Goal: Transaction & Acquisition: Purchase product/service

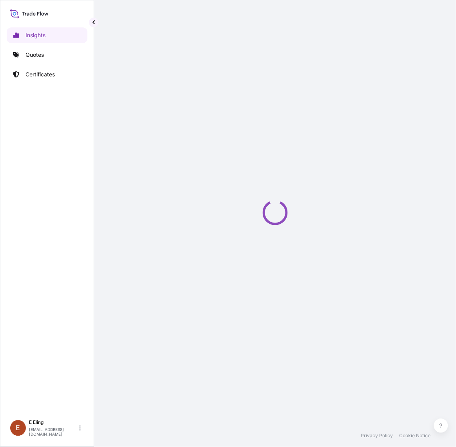
select select "2025"
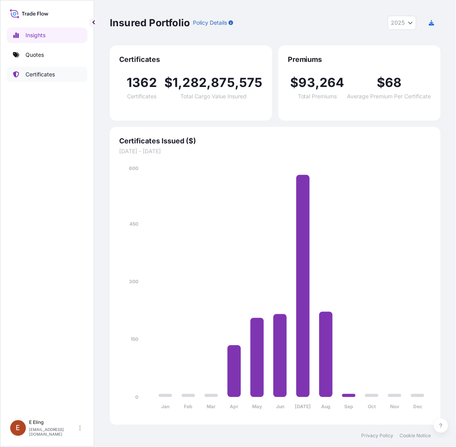
click at [44, 72] on p "Certificates" at bounding box center [39, 75] width 29 height 8
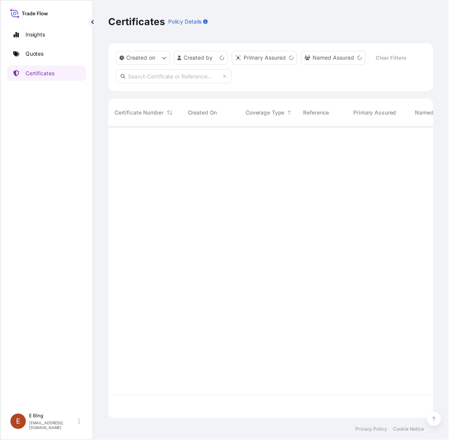
scroll to position [294, 323]
click at [189, 73] on input "text" at bounding box center [177, 78] width 118 height 14
paste input "AMPR253302KTJS-06"
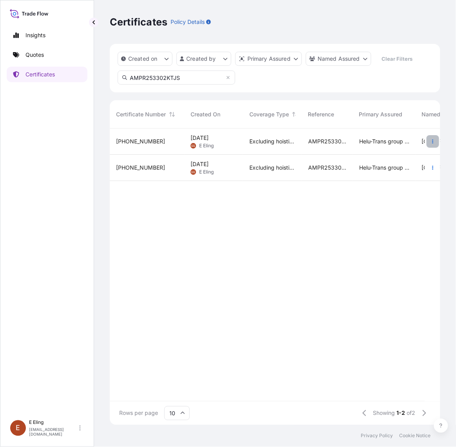
type input "AMPR253302KTJS"
click at [434, 142] on icon "button" at bounding box center [432, 141] width 5 height 5
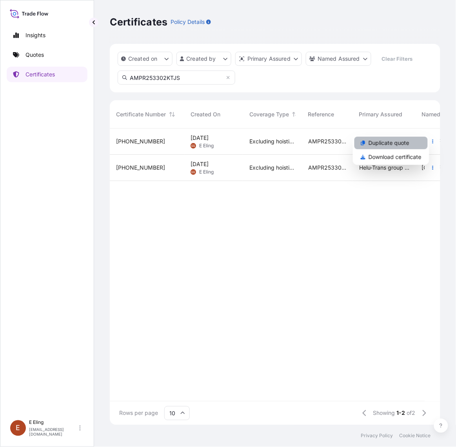
click at [402, 149] on link "Duplicate quote" at bounding box center [390, 143] width 73 height 13
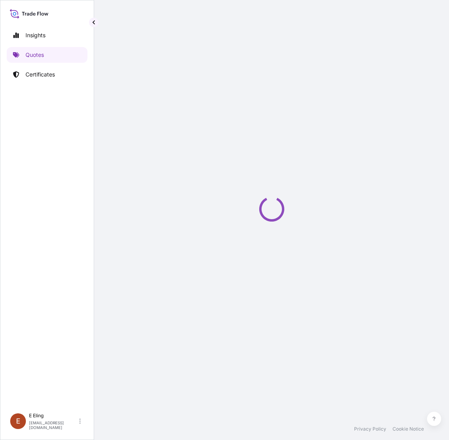
scroll to position [0, 14]
select select "AIR"
select select "Transit"
select select "Singapore"
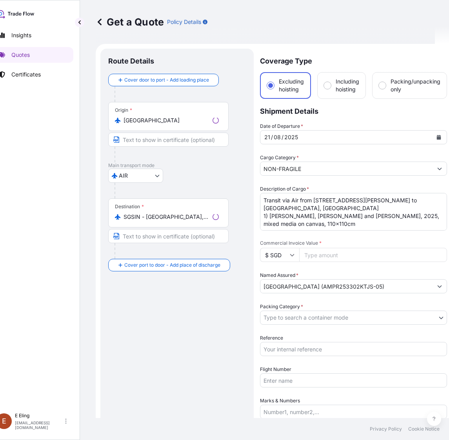
scroll to position [13, 0]
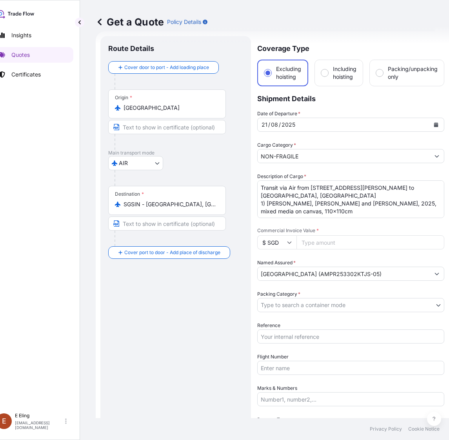
click at [354, 274] on input "NATIONAL GALLERY SINGAPORE (AMPR253302KTJS-05)" at bounding box center [344, 274] width 172 height 14
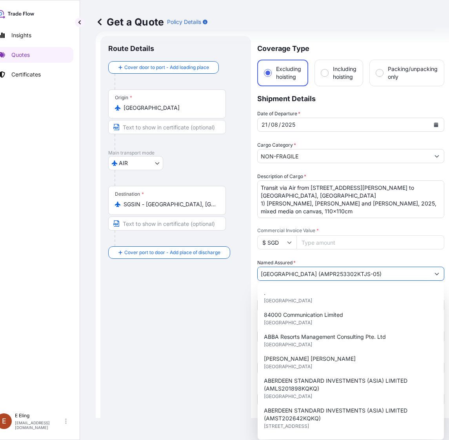
drag, startPoint x: 352, startPoint y: 273, endPoint x: 409, endPoint y: 272, distance: 56.9
click at [409, 272] on input "NATIONAL GALLERY SINGAPORE (AMPR253302KTJS-05)" at bounding box center [344, 274] width 172 height 14
paste input "6"
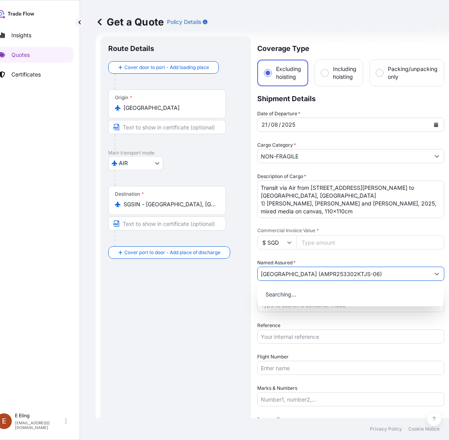
type input "NATIONAL GALLERY SINGAPORE (AMPR253302KTJS-06)"
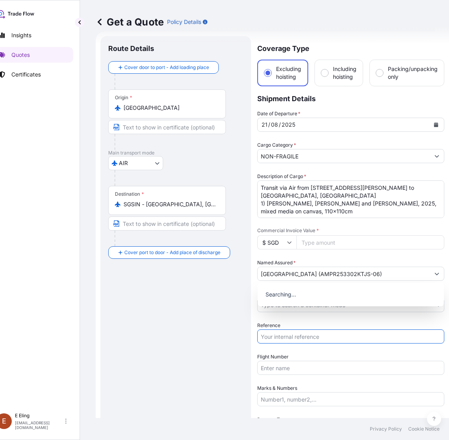
click at [296, 329] on input "Reference" at bounding box center [350, 336] width 187 height 14
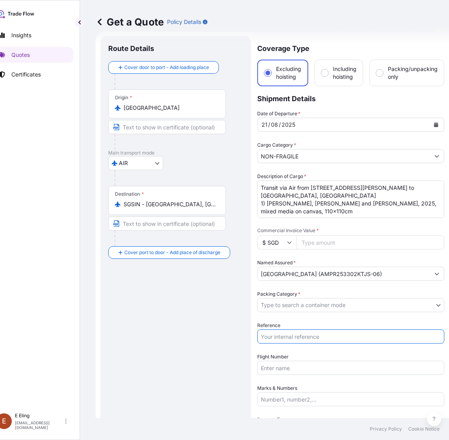
paste input "AMPR253302KTJS-06"
type input "AMPR253302KTJS-06"
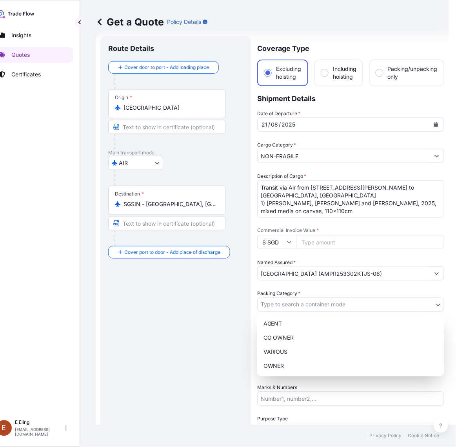
click at [288, 306] on body "15 options available. 0 options available. Insights Quotes Certificates E E Eli…" at bounding box center [210, 223] width 449 height 447
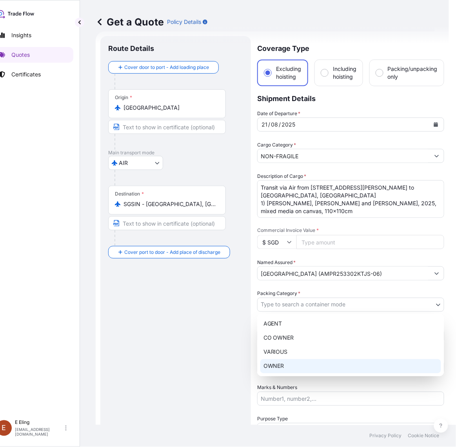
click at [296, 363] on div "OWNER" at bounding box center [350, 367] width 181 height 14
select select "27"
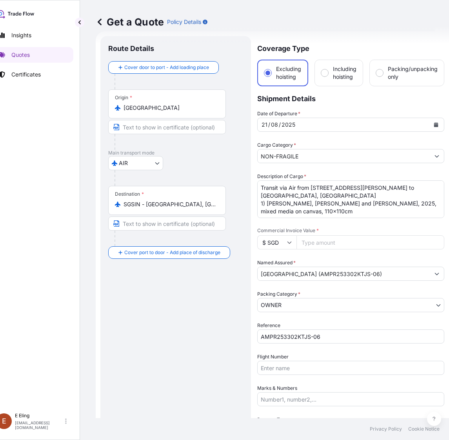
click at [352, 242] on input "Commercial Invoice Value *" at bounding box center [370, 242] width 148 height 14
paste input "8000.00"
type input "8000.00"
click at [167, 114] on div "Origin * Spain" at bounding box center [167, 103] width 118 height 29
click at [167, 112] on input "Spain" at bounding box center [169, 108] width 93 height 8
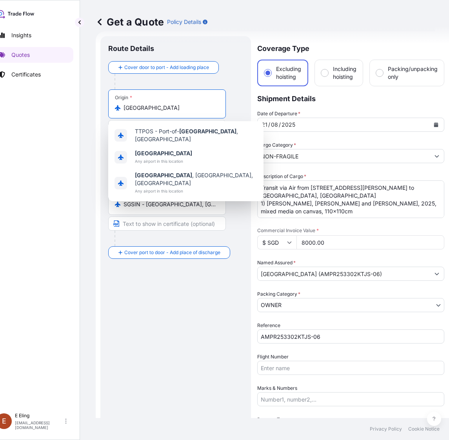
drag, startPoint x: 171, startPoint y: 109, endPoint x: 20, endPoint y: 109, distance: 151.3
click at [20, 109] on div "Insights Quotes Certificates E E Eling eeling@helutrans.com Get a Quote Policy …" at bounding box center [210, 220] width 449 height 440
paste input "53 Wick Lane Bournemouth BH64JY"
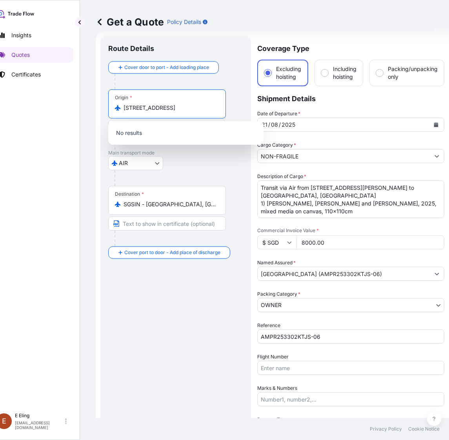
scroll to position [0, 0]
type input "5"
click at [160, 112] on div "Origin * Spain" at bounding box center [167, 103] width 118 height 29
click at [160, 112] on input "Spain" at bounding box center [169, 108] width 93 height 8
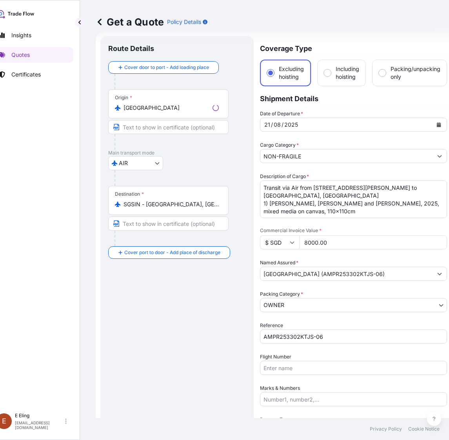
click at [160, 112] on div "Origin * Spain" at bounding box center [168, 103] width 120 height 29
click at [160, 112] on input "Spain" at bounding box center [166, 108] width 86 height 8
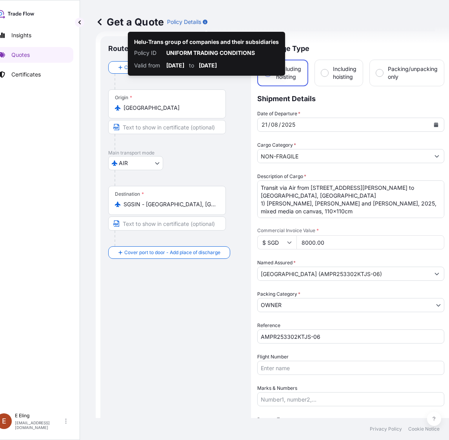
click at [167, 110] on input "Spain" at bounding box center [169, 108] width 93 height 8
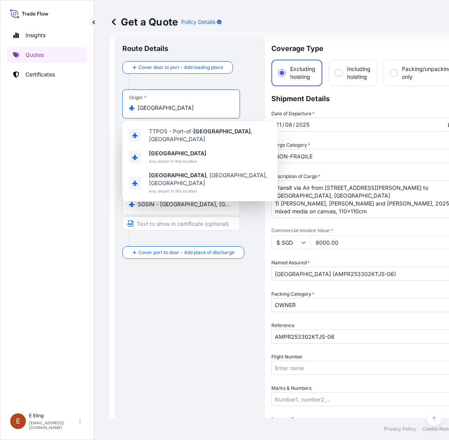
drag, startPoint x: 167, startPoint y: 110, endPoint x: 1, endPoint y: 113, distance: 166.3
click at [0, 114] on div "Insights Quotes Certificates E E Eling eeling@helutrans.com Get a Quote Policy …" at bounding box center [224, 220] width 449 height 440
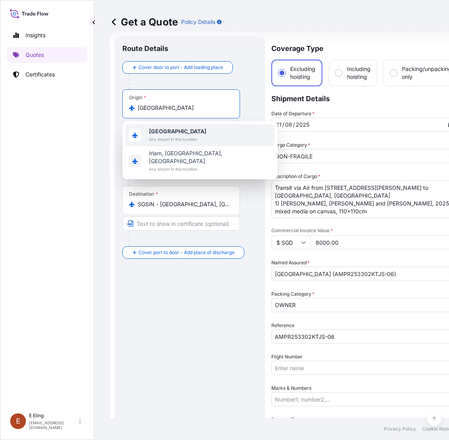
click at [200, 136] on div "United Kingdom Any airport in this location" at bounding box center [199, 135] width 149 height 22
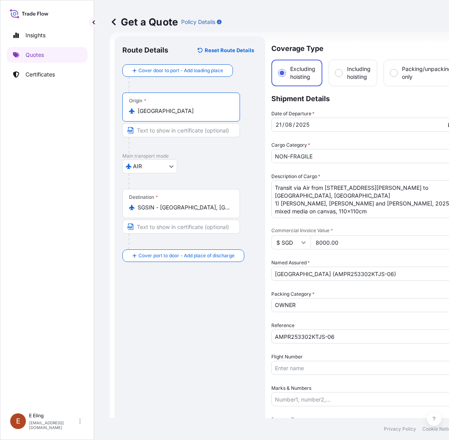
type input "United Kingdom"
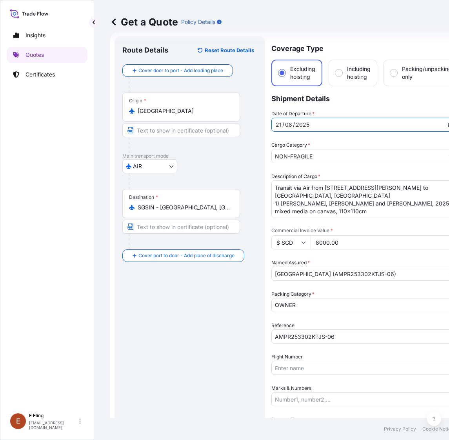
click at [446, 123] on button "Calendar" at bounding box center [450, 124] width 13 height 13
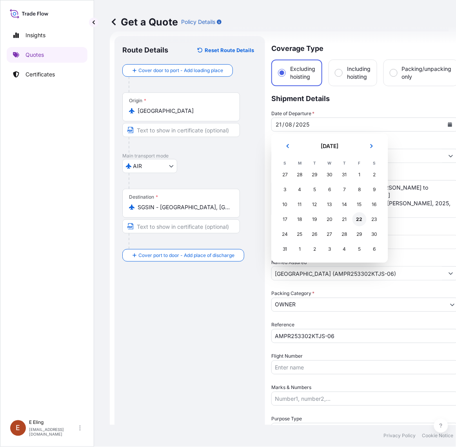
click at [358, 220] on div "22" at bounding box center [359, 219] width 14 height 14
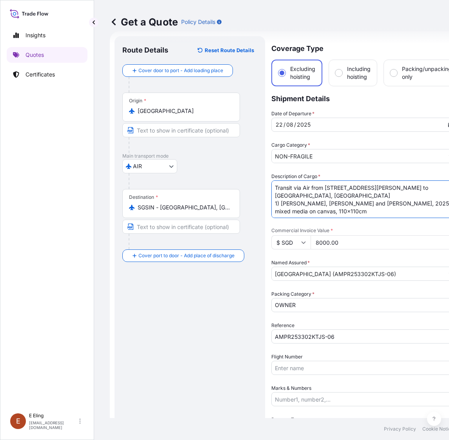
scroll to position [13, 0]
drag, startPoint x: 326, startPoint y: 187, endPoint x: 289, endPoint y: 193, distance: 37.8
click at [289, 193] on textarea "Transit via Air from Avinguda Sant Francesc, 8 Girona (17001) Spain to HT SG wa…" at bounding box center [364, 199] width 187 height 38
paste textarea "53 Wick Lane Bournemouth BH64JY"
click at [279, 203] on textarea "Transit via Air from Avinguda Sant Francesc, 8 Girona (17001) Spain to HT SG wa…" at bounding box center [364, 199] width 187 height 38
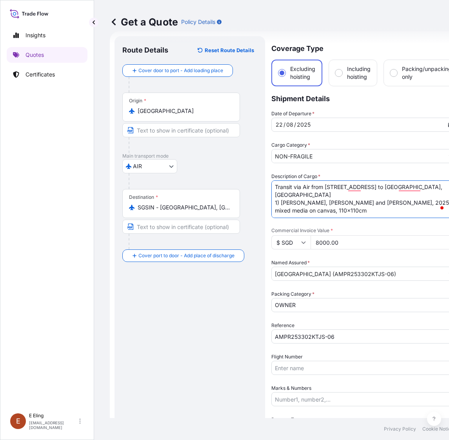
scroll to position [1, 0]
drag, startPoint x: 281, startPoint y: 203, endPoint x: 334, endPoint y: 217, distance: 54.8
click at [334, 217] on div "Date of Departure * 22 / 08 / 2025 Cargo Category * NON-FRAGILE Description of …" at bounding box center [364, 289] width 187 height 359
paste textarea "ANDRA LEE, FOREVER AND A DAY OIL ON LINEN 150 x 120cm 2025"
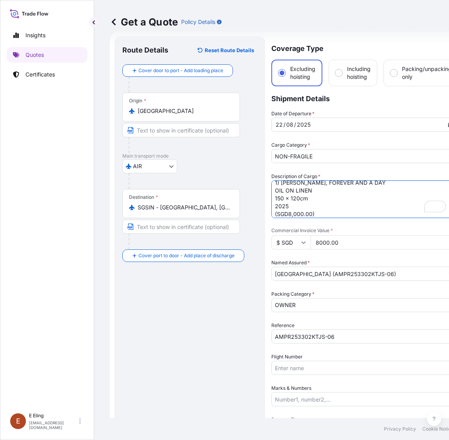
scroll to position [118, 0]
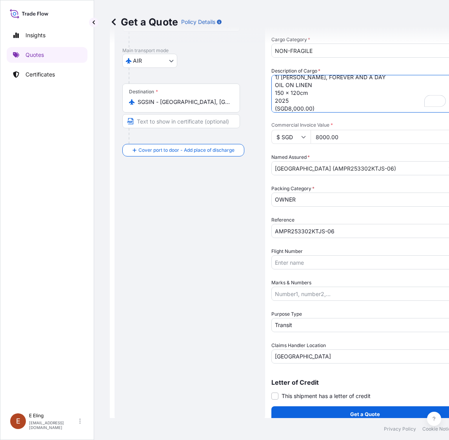
type textarea "Transit via Air from 53 Wick Lane Bournemouth BH64JY, UK to HT SG warehouse, Si…"
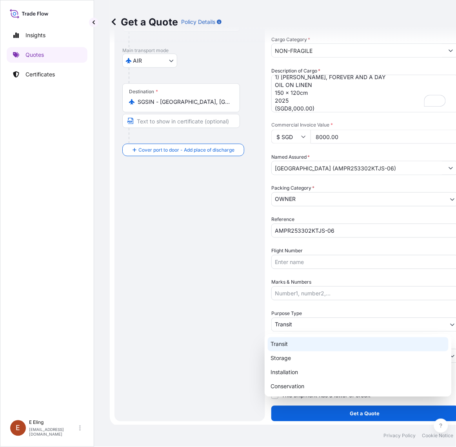
click at [308, 329] on body "Insights Quotes Certificates E E Eling eeling@helutrans.com Get a Quote Policy …" at bounding box center [224, 223] width 449 height 447
click at [293, 340] on div "Transit" at bounding box center [358, 345] width 181 height 14
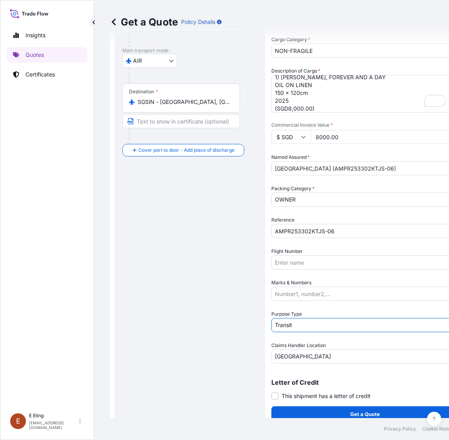
click at [297, 359] on body "Insights Quotes Certificates E E Eling eeling@helutrans.com Get a Quote Policy …" at bounding box center [224, 220] width 449 height 440
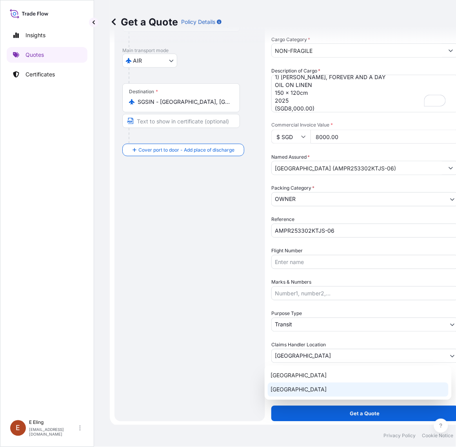
click at [299, 386] on div "Singapore" at bounding box center [358, 390] width 181 height 14
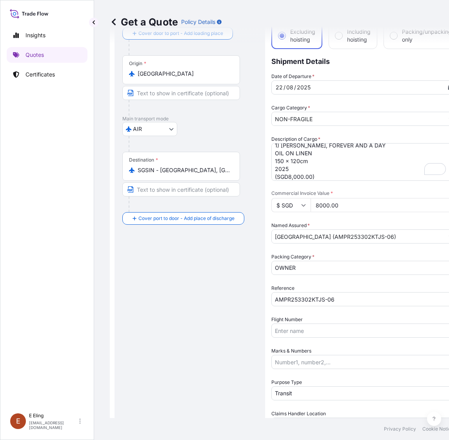
scroll to position [0, 0]
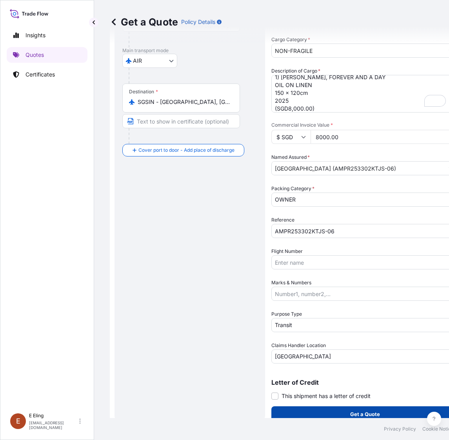
click at [346, 415] on button "Get a Quote" at bounding box center [364, 414] width 187 height 16
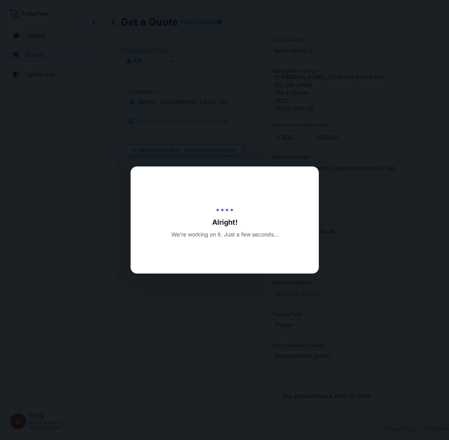
type input "22/08/2025"
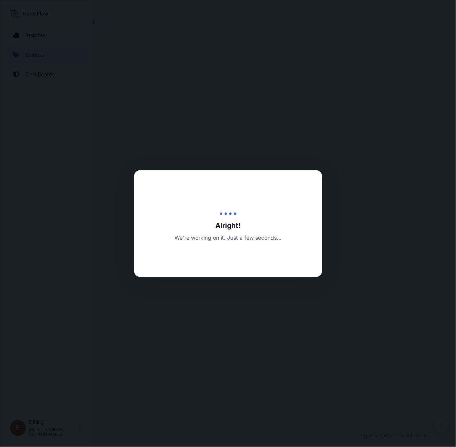
select select "AIR"
select select "Transit"
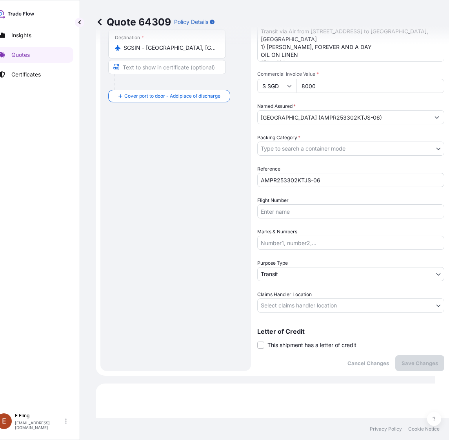
click at [303, 305] on body "Insights Quotes Certificates E E Eling eeling@helutrans.com Quote 64309 Policy …" at bounding box center [210, 220] width 449 height 440
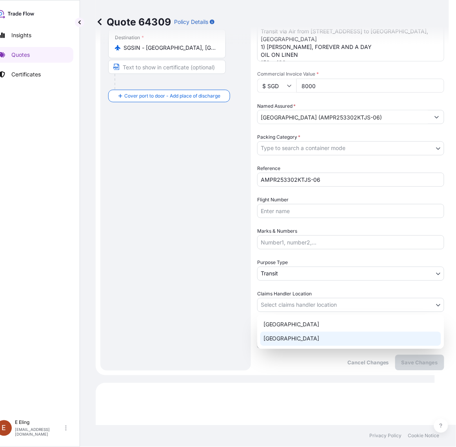
click at [279, 341] on div "Singapore" at bounding box center [350, 339] width 181 height 14
select select "Singapore"
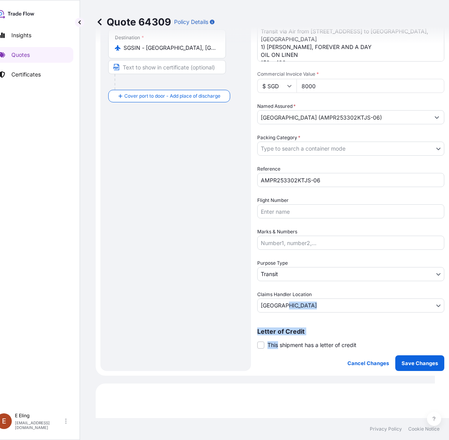
drag, startPoint x: 279, startPoint y: 341, endPoint x: 285, endPoint y: 314, distance: 28.1
click at [285, 314] on div "Coverage Type Excluding hoisting Including hoisting Packing/unpacking only Ship…" at bounding box center [350, 125] width 187 height 491
click at [291, 151] on body "Insights Quotes Certificates E E Eling eeling@helutrans.com Quote 64309 Policy …" at bounding box center [210, 220] width 449 height 440
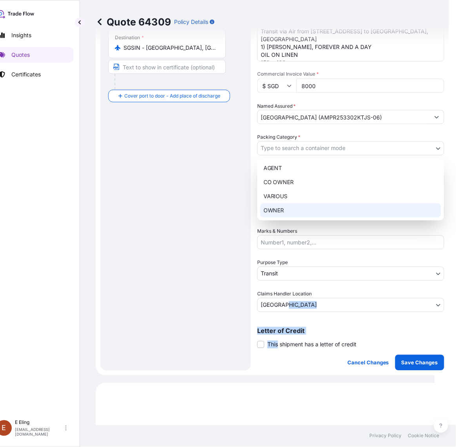
click at [285, 209] on div "OWNER" at bounding box center [350, 210] width 181 height 14
select select "27"
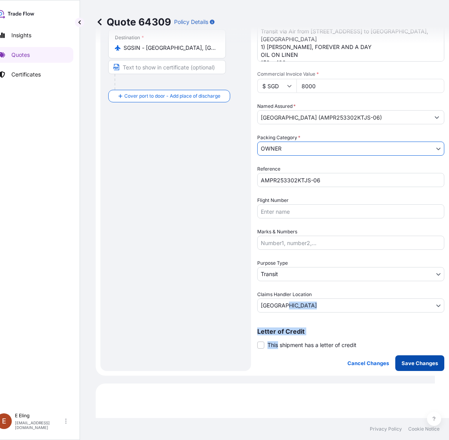
click at [418, 362] on p "Save Changes" at bounding box center [419, 363] width 36 height 8
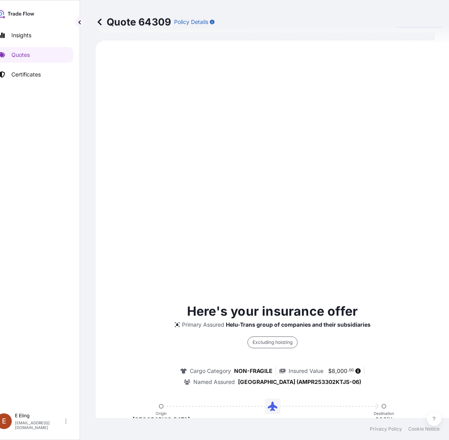
select select "AIR"
select select "Transit"
select select "Singapore"
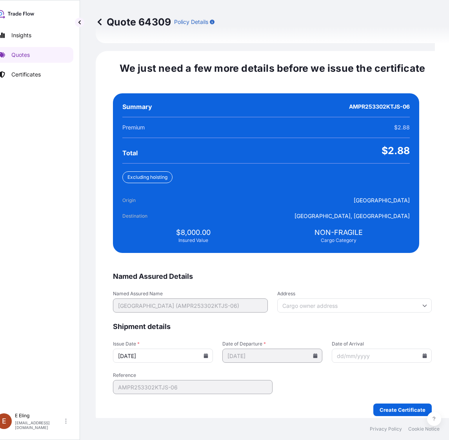
click at [213, 349] on input "22/08/2025" at bounding box center [163, 356] width 100 height 14
click at [208, 353] on icon at bounding box center [206, 355] width 4 height 5
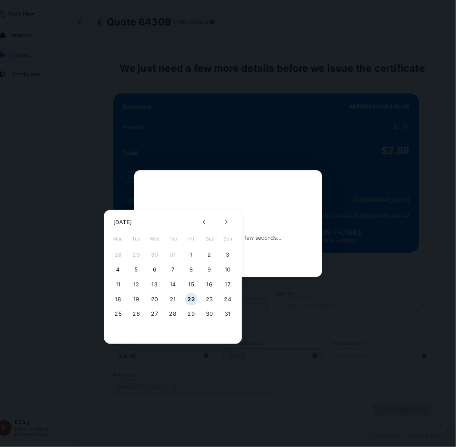
click at [297, 187] on div "Alright! We’re working on it. Just a few seconds..." at bounding box center [228, 223] width 188 height 107
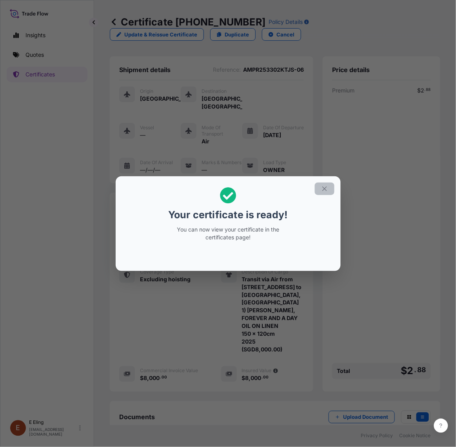
click at [327, 185] on button "button" at bounding box center [325, 189] width 20 height 13
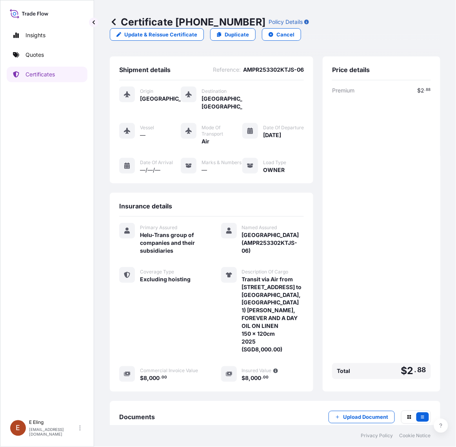
drag, startPoint x: 236, startPoint y: 238, endPoint x: 256, endPoint y: 263, distance: 32.2
click at [256, 255] on div "Named Assured NATIONAL GALLERY SINGAPORE (AMPR253302KTJS-06)" at bounding box center [262, 239] width 83 height 32
copy span "[GEOGRAPHIC_DATA] (AMPR253302KTJS-06)"
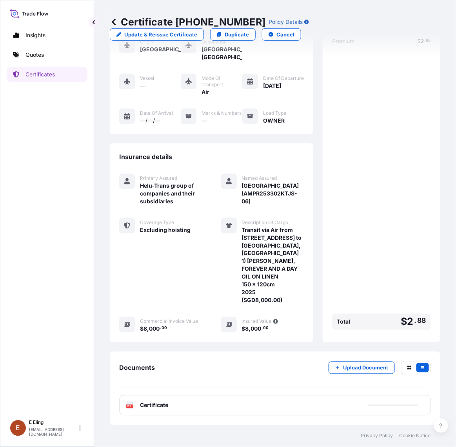
click at [265, 390] on div "Documents Upload Document PDF Certificate" at bounding box center [275, 388] width 312 height 54
click at [262, 410] on div "PDF Certificate" at bounding box center [275, 406] width 312 height 20
click at [226, 408] on link "PDF Certificate 2025-08-22" at bounding box center [275, 406] width 312 height 20
click at [352, 366] on p "Upload Document" at bounding box center [365, 368] width 45 height 8
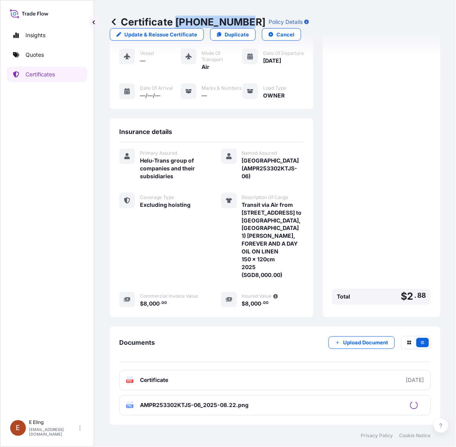
drag, startPoint x: 178, startPoint y: 20, endPoint x: 242, endPoint y: 22, distance: 64.7
click at [242, 22] on p "Certificate [PHONE_NUMBER]" at bounding box center [188, 22] width 156 height 13
click at [187, 18] on p "Certificate [PHONE_NUMBER]" at bounding box center [188, 22] width 156 height 13
copy p "[PHONE_NUMBER]"
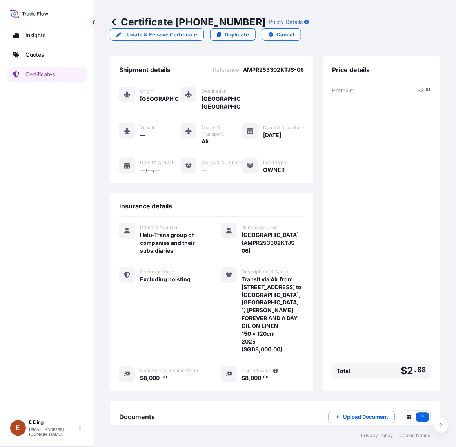
drag, startPoint x: 334, startPoint y: 240, endPoint x: 80, endPoint y: 136, distance: 275.2
click at [334, 240] on div "Premium $ 2 . 88 Total $ 2 . 88" at bounding box center [381, 235] width 99 height 296
click at [35, 65] on div "Insights Quotes Certificates" at bounding box center [47, 218] width 81 height 396
click at [35, 67] on link "Certificates" at bounding box center [47, 75] width 81 height 16
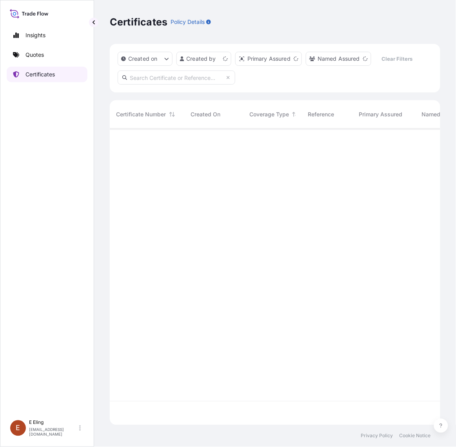
scroll to position [294, 323]
click at [39, 73] on p "Certificates" at bounding box center [39, 75] width 29 height 8
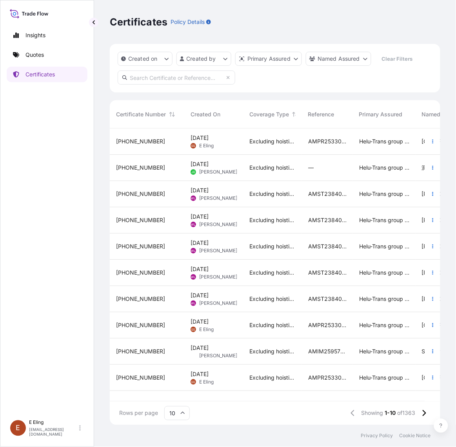
click at [173, 79] on input "text" at bounding box center [177, 78] width 118 height 14
paste input "AMST223549INZJ"
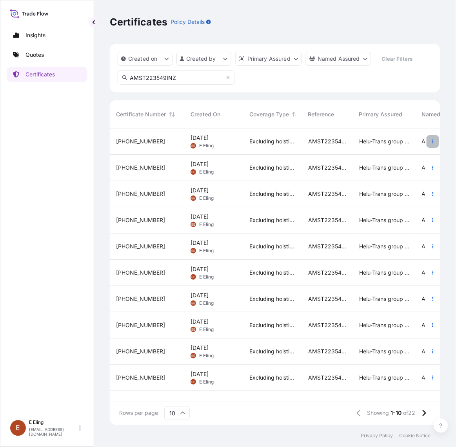
type input "AMST223549INZ"
click at [431, 138] on button "button" at bounding box center [433, 141] width 13 height 13
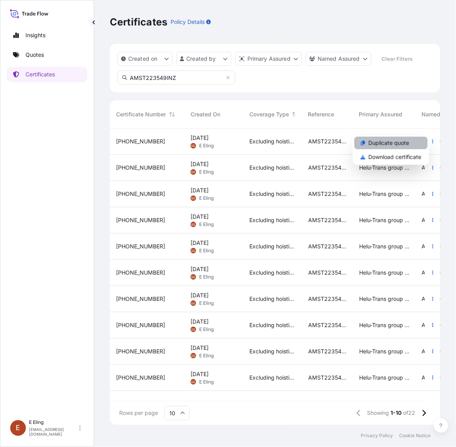
click at [415, 144] on link "Duplicate quote" at bounding box center [390, 143] width 73 height 13
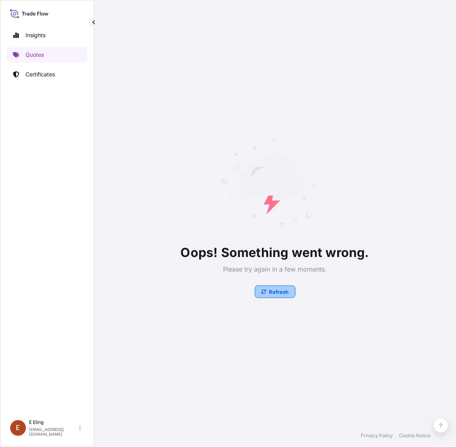
click at [255, 291] on button "Refresh" at bounding box center [275, 292] width 41 height 13
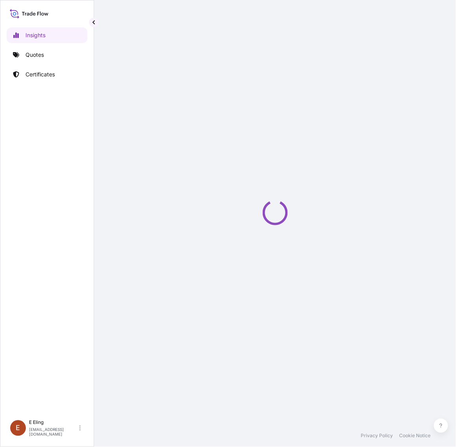
select select "2025"
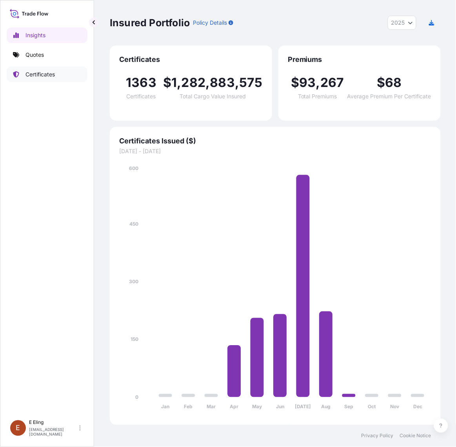
click at [35, 77] on p "Certificates" at bounding box center [39, 75] width 29 height 8
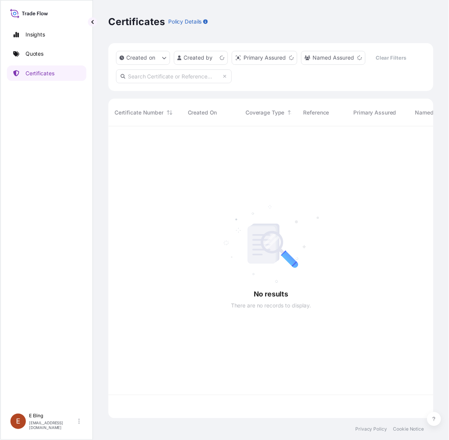
scroll to position [294, 323]
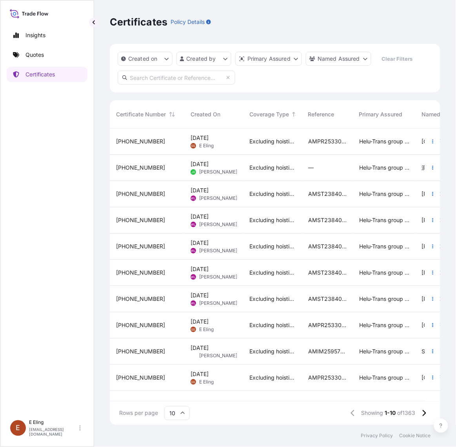
click at [240, 423] on div "Rows per page 10 Showing 1-10 of 1363" at bounding box center [275, 414] width 331 height 24
click at [285, 89] on div "Created on Created by Primary Assured Named Assured Clear Filters" at bounding box center [275, 68] width 331 height 49
click at [194, 82] on input "text" at bounding box center [177, 78] width 118 height 14
paste input "AMST223549INZJ"
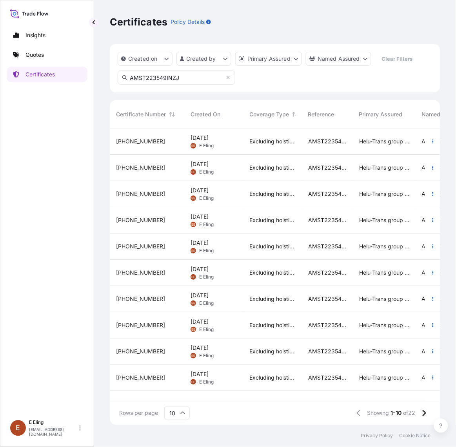
click at [205, 80] on input "AMST223549INZJ" at bounding box center [177, 78] width 118 height 14
type input "AMST223549INZ"
click at [434, 143] on icon "button" at bounding box center [432, 141] width 5 height 5
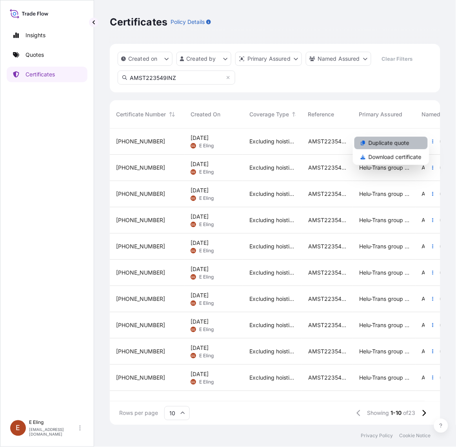
click at [404, 143] on p "Duplicate quote" at bounding box center [389, 143] width 41 height 8
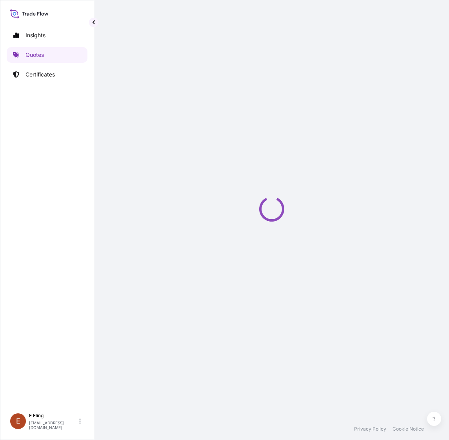
scroll to position [0, 14]
select select "STORAGE"
select select "Storage"
select select "Singapore"
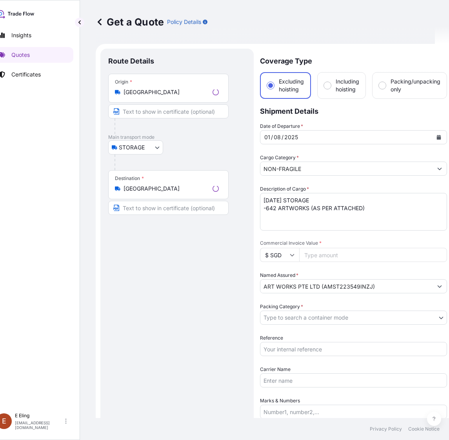
scroll to position [13, 0]
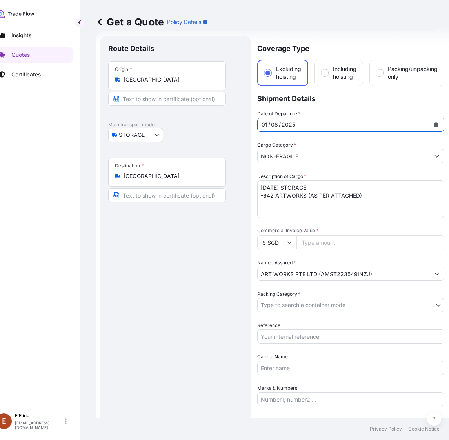
click at [435, 122] on icon "Calendar" at bounding box center [436, 124] width 5 height 5
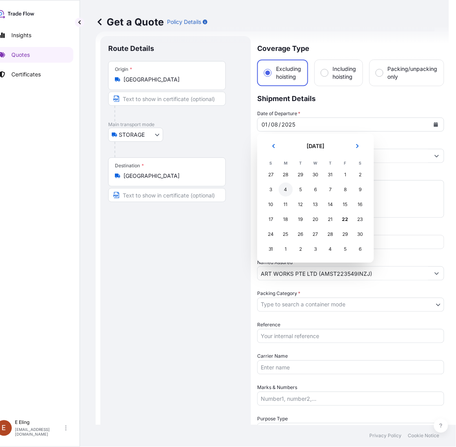
click at [283, 190] on div "4" at bounding box center [286, 190] width 14 height 14
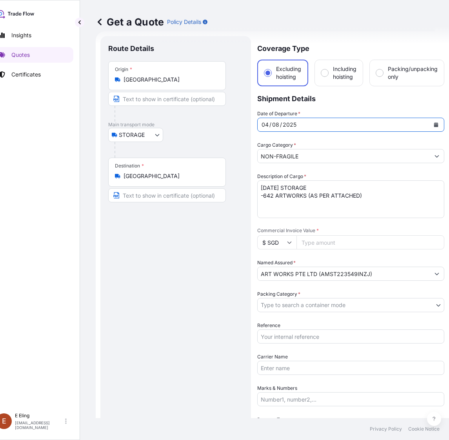
click at [261, 188] on textarea "AUG25 STORAGE -642 ARTWORKS (AS PER ATTACHED)" at bounding box center [350, 199] width 187 height 38
click at [285, 204] on textarea "AUG25 STORAGE -642 ARTWORKS (AS PER ATTACHED)" at bounding box center [350, 199] width 187 height 38
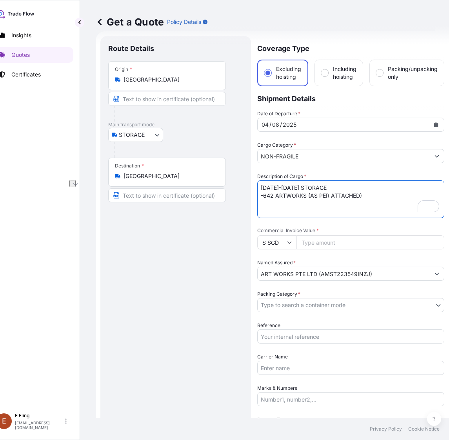
drag, startPoint x: 263, startPoint y: 196, endPoint x: 383, endPoint y: 196, distance: 120.0
click at [383, 196] on textarea "AUG25 STORAGE -642 ARTWORKS (AS PER ATTACHED)" at bounding box center [350, 199] width 187 height 38
paste textarea "SG250801007"
click at [319, 196] on textarea "AUG25 STORAGE -642 ARTWORKS (AS PER ATTACHED)" at bounding box center [350, 199] width 187 height 38
paste textarea "It’s an invitation"
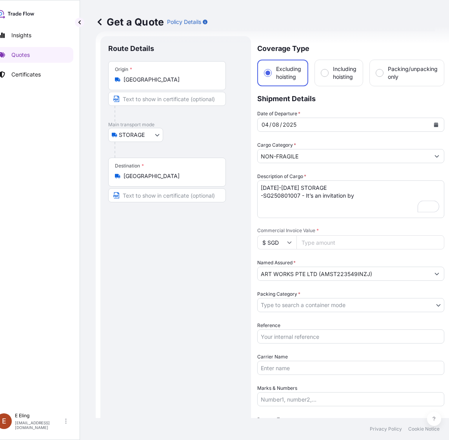
click at [363, 197] on textarea "AUG25 STORAGE -642 ARTWORKS (AS PER ATTACHED)" at bounding box center [350, 199] width 187 height 38
paste textarea "Adelisa Selimbašić"
type textarea "4-31 AUG25 STORAGE -SG250801007 - It’s an invitation by Adelisa Selimbasic"
click at [321, 239] on input "Commercial Invoice Value *" at bounding box center [370, 242] width 148 height 14
paste input "4864.00"
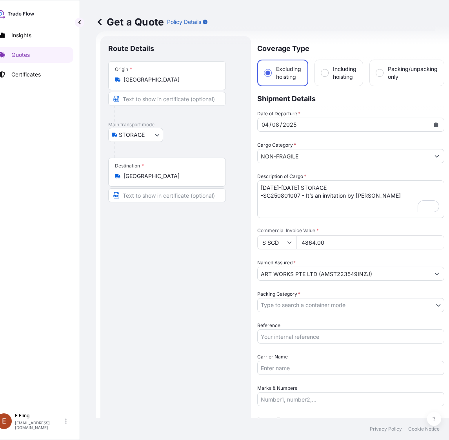
type input "4864.00"
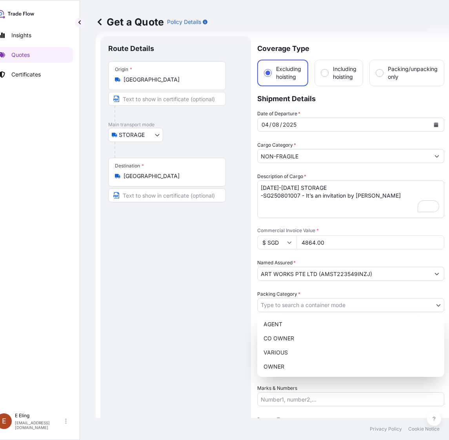
click at [293, 307] on body "Insights Quotes Certificates E E Eling eeling@helutrans.com Get a Quote Policy …" at bounding box center [207, 220] width 442 height 440
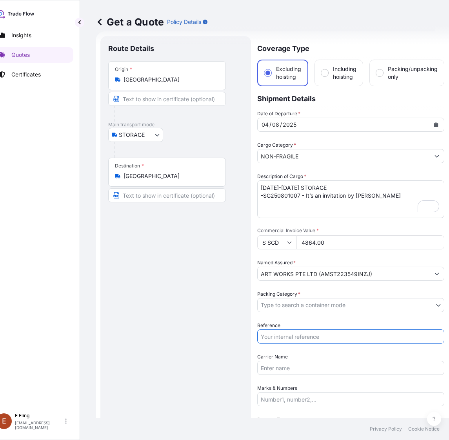
drag, startPoint x: 294, startPoint y: 336, endPoint x: 295, endPoint y: 325, distance: 11.0
click at [294, 336] on input "Reference" at bounding box center [350, 336] width 187 height 14
paste input "AMST223549INZJ"
type input "AMST223549INZJ"
click at [299, 305] on body "Insights Quotes Certificates E E Eling eeling@helutrans.com Get a Quote Policy …" at bounding box center [210, 220] width 449 height 440
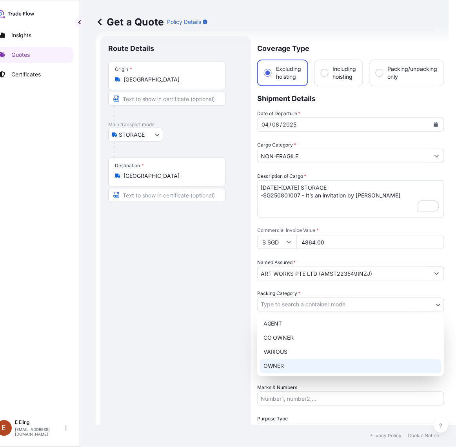
click at [283, 367] on div "OWNER" at bounding box center [350, 367] width 181 height 14
select select "27"
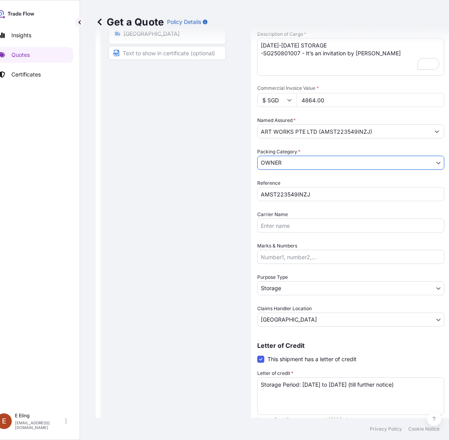
scroll to position [160, 0]
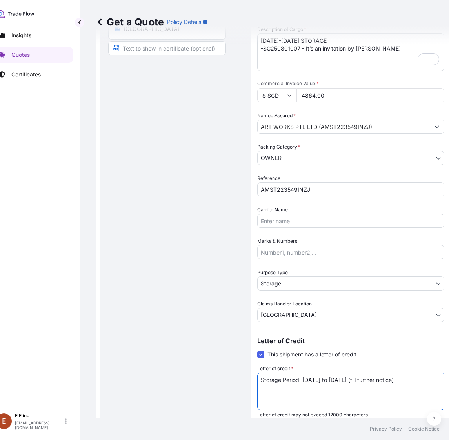
click at [307, 380] on textarea "Storage Period: 01 Aug 2025 to 31 Aug 2025 (till further notice)" at bounding box center [350, 391] width 187 height 38
drag, startPoint x: 430, startPoint y: 378, endPoint x: 236, endPoint y: 378, distance: 194.5
click at [236, 378] on form "Route Details Place of loading Road / Inland Road / Inland Origin * Singapore M…" at bounding box center [272, 164] width 353 height 560
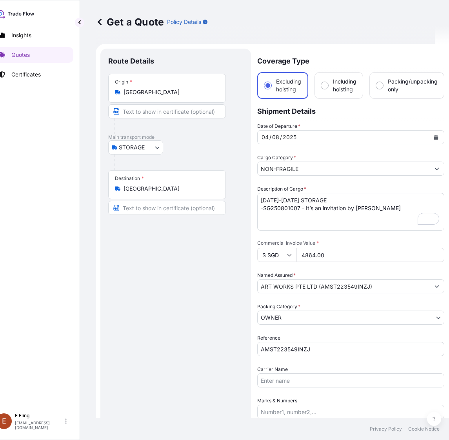
type textarea "Storage Period: [DATE] to [DATE] (till further notice)"
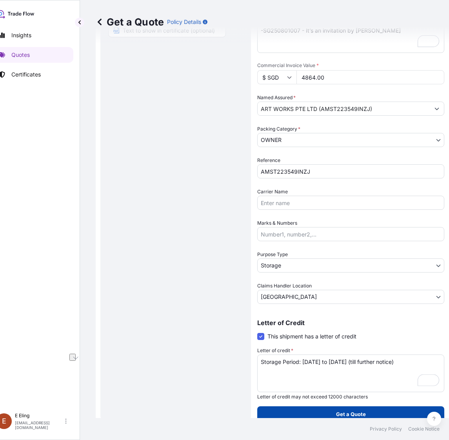
click at [352, 417] on button "Get a Quote" at bounding box center [350, 414] width 187 height 16
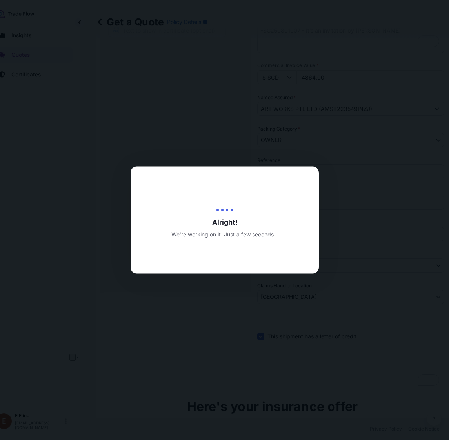
type input "[DATE]"
select select "STORAGE"
select select "Transit"
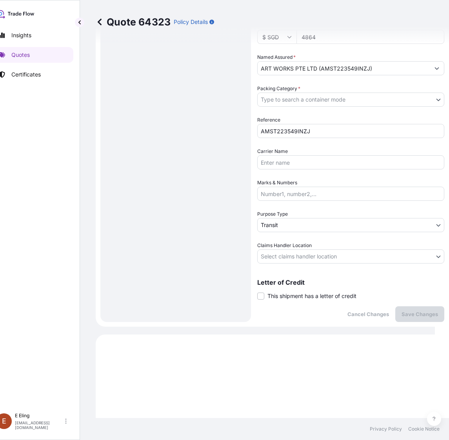
click at [295, 300] on div "Coverage Type Excluding hoisting Including hoisting Packing/unpacking only Ship…" at bounding box center [350, 76] width 187 height 491
click at [297, 298] on div "Coverage Type Excluding hoisting Including hoisting Packing/unpacking only Ship…" at bounding box center [350, 76] width 187 height 491
click at [297, 301] on div "Coverage Type Excluding hoisting Including hoisting Packing/unpacking only Ship…" at bounding box center [350, 76] width 187 height 491
drag, startPoint x: 295, startPoint y: 293, endPoint x: 289, endPoint y: 332, distance: 39.7
click at [295, 293] on span "This shipment has a letter of credit" at bounding box center [311, 296] width 89 height 8
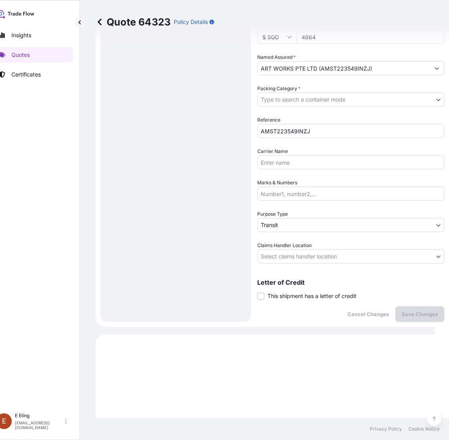
click at [257, 292] on input "This shipment has a letter of credit" at bounding box center [257, 292] width 0 height 0
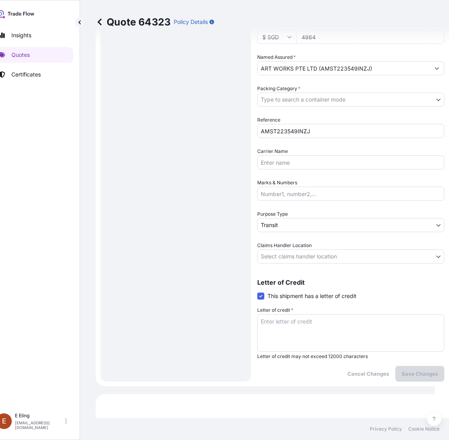
click at [285, 346] on textarea "Letter of credit *" at bounding box center [350, 333] width 187 height 38
paste textarea "Storage Period: [DATE] to [DATE] (till further notice)"
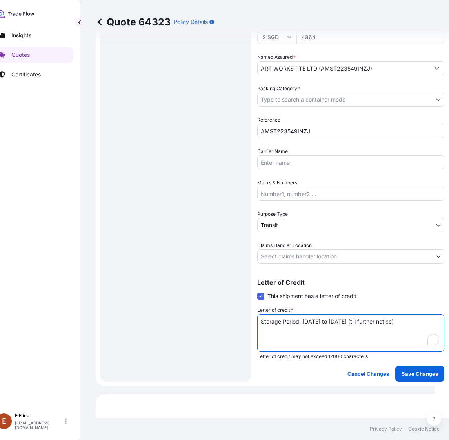
type textarea "Storage Period: [DATE] to [DATE] (till further notice)"
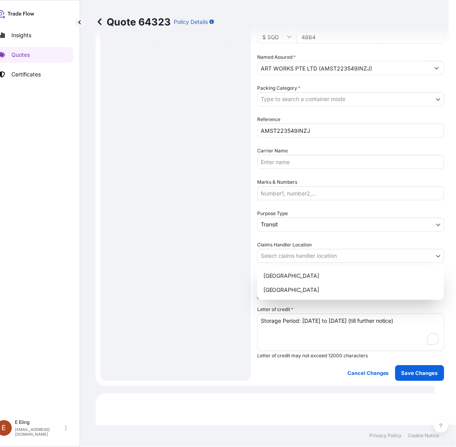
click at [290, 262] on body "Insights Quotes Certificates E E Eling eeling@helutrans.com Quote 64323 Policy …" at bounding box center [210, 223] width 449 height 447
click at [285, 289] on div "[GEOGRAPHIC_DATA]" at bounding box center [350, 290] width 181 height 14
select select "[GEOGRAPHIC_DATA]"
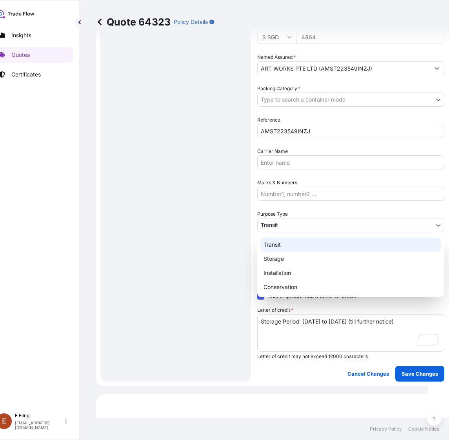
click at [285, 220] on body "Insights Quotes Certificates E E Eling eeling@helutrans.com Quote 64323 Policy …" at bounding box center [207, 220] width 442 height 440
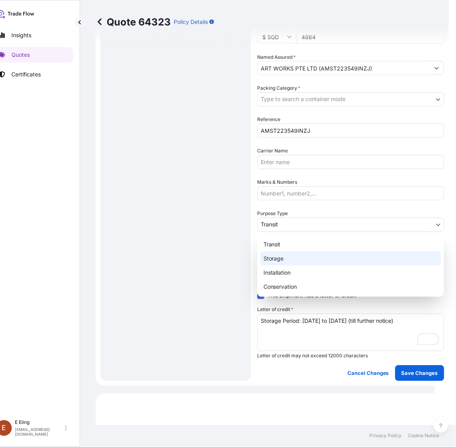
click at [276, 258] on div "Storage" at bounding box center [350, 259] width 181 height 14
select select "Storage"
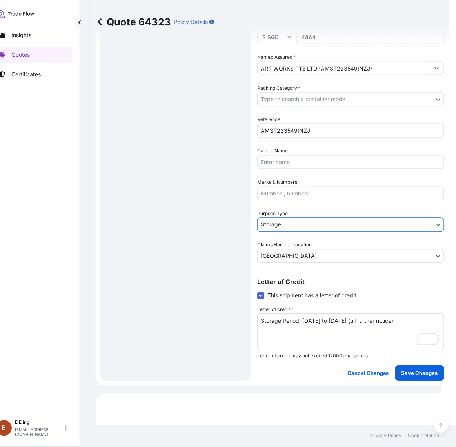
click at [289, 97] on body "Insights Quotes Certificates E E Eling eeling@helutrans.com Quote 64323 Policy …" at bounding box center [214, 223] width 456 height 447
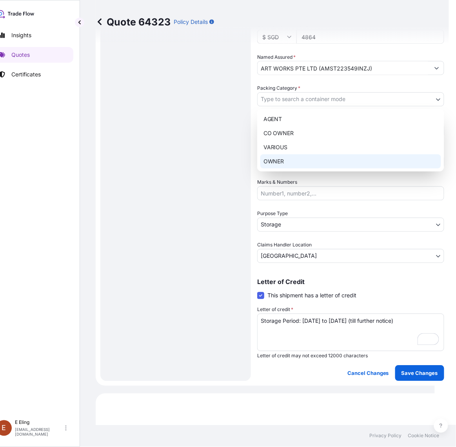
click at [297, 162] on div "OWNER" at bounding box center [350, 161] width 181 height 14
select select "27"
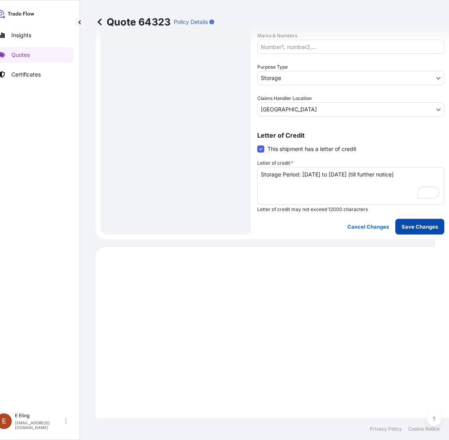
click at [411, 228] on p "Save Changes" at bounding box center [419, 227] width 36 height 8
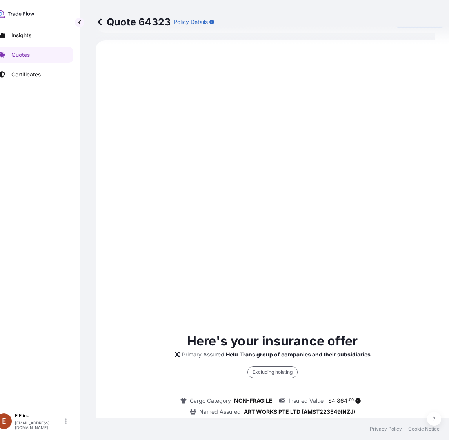
select select "STORAGE"
select select "Storage"
select select "[GEOGRAPHIC_DATA]"
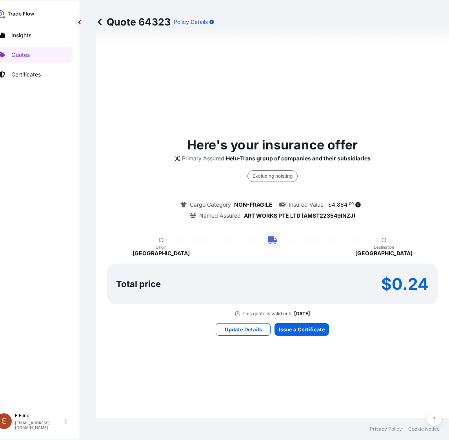
click at [310, 318] on div "Here's your insurance offer Primary Assured Helu-Trans group of companies and t…" at bounding box center [272, 235] width 331 height 760
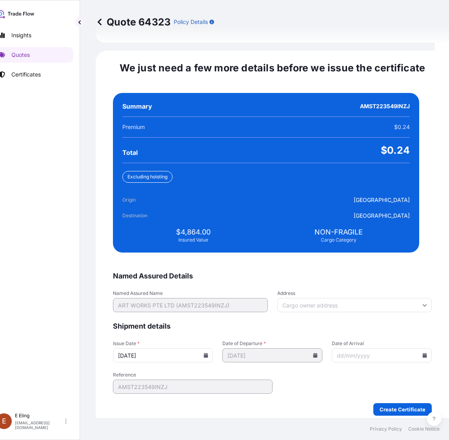
click at [207, 348] on input "[DATE]" at bounding box center [163, 355] width 100 height 14
click at [208, 353] on icon at bounding box center [206, 355] width 4 height 5
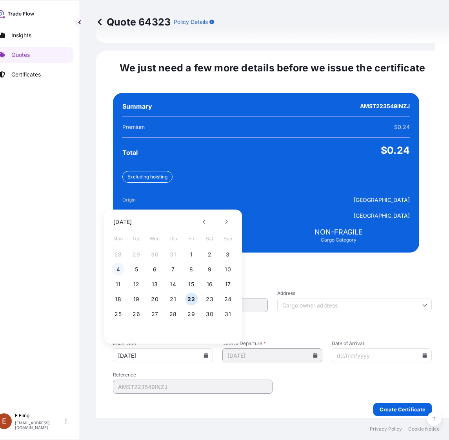
click at [120, 263] on button "4" at bounding box center [118, 269] width 13 height 13
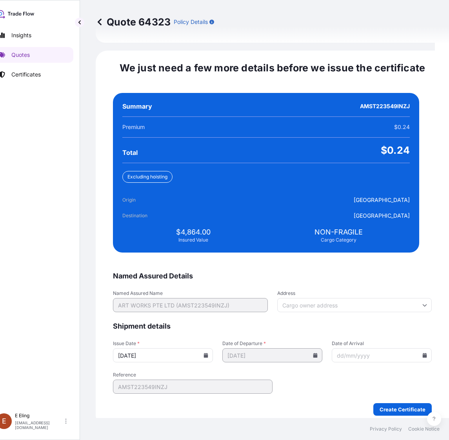
type input "[DATE]"
click at [409, 348] on div at bounding box center [382, 355] width 100 height 14
click at [405, 348] on input "Date of Arrival" at bounding box center [382, 355] width 100 height 14
click at [423, 353] on icon at bounding box center [425, 355] width 4 height 5
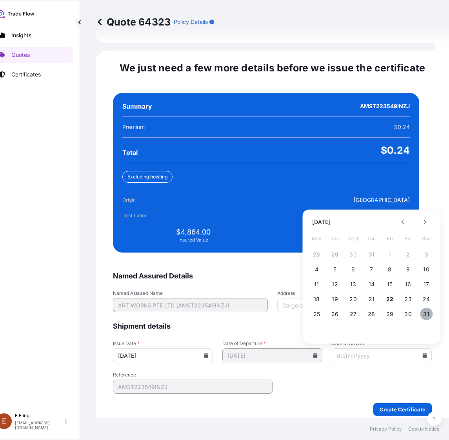
click at [426, 308] on button "31" at bounding box center [426, 314] width 13 height 13
type input "[DATE]"
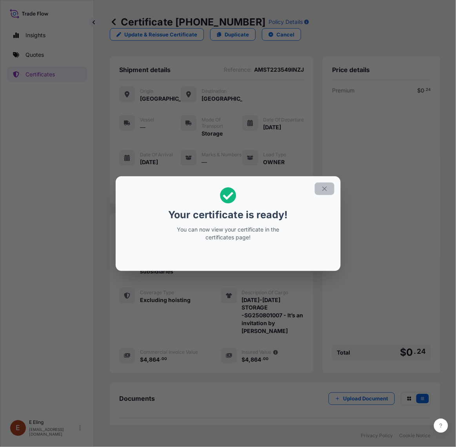
click at [324, 189] on icon "button" at bounding box center [324, 189] width 4 height 4
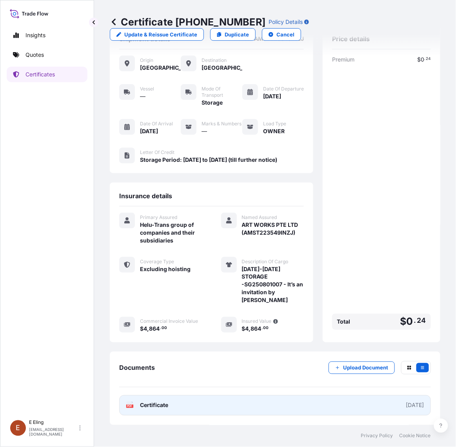
click at [237, 407] on link "PDF Certificate 2025-08-04" at bounding box center [275, 406] width 312 height 20
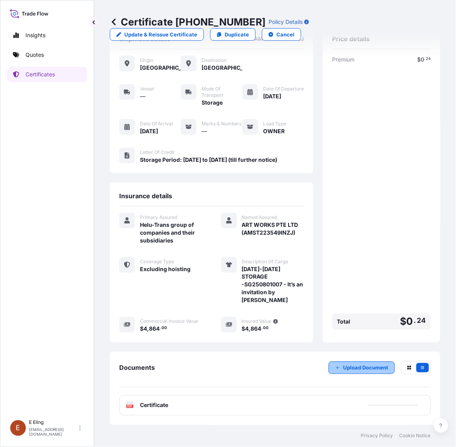
click at [363, 371] on p "Upload Document" at bounding box center [365, 368] width 45 height 8
drag, startPoint x: 361, startPoint y: 279, endPoint x: 361, endPoint y: 267, distance: 12.2
click at [361, 272] on div "Premium $ 0 . 24 Total $ 0 . 24" at bounding box center [381, 195] width 99 height 278
drag, startPoint x: 189, startPoint y: 21, endPoint x: 242, endPoint y: 24, distance: 53.0
click at [242, 24] on p "Certificate 31504-1373-1" at bounding box center [188, 22] width 156 height 13
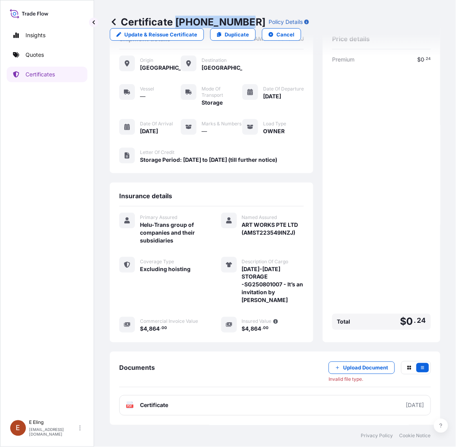
copy p "[PHONE_NUMBER]"
click at [345, 364] on p "Upload Document" at bounding box center [365, 368] width 45 height 8
click at [373, 369] on p "Upload Document" at bounding box center [365, 368] width 45 height 8
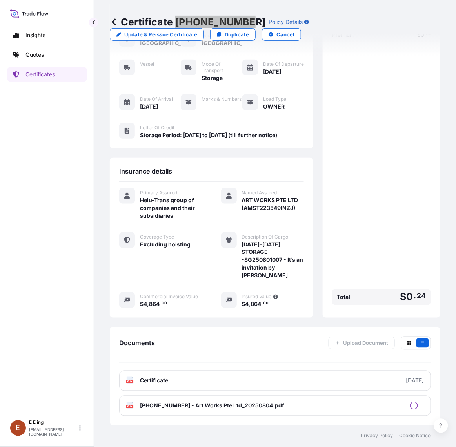
scroll to position [67, 0]
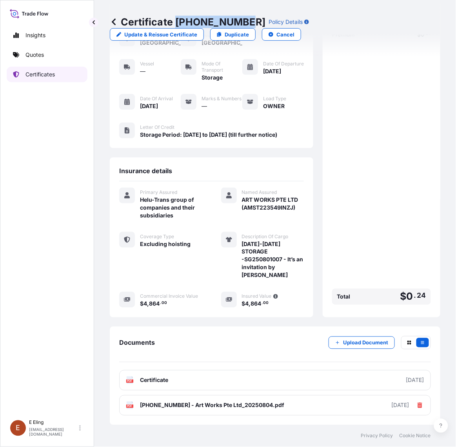
click at [57, 76] on link "Certificates" at bounding box center [47, 75] width 81 height 16
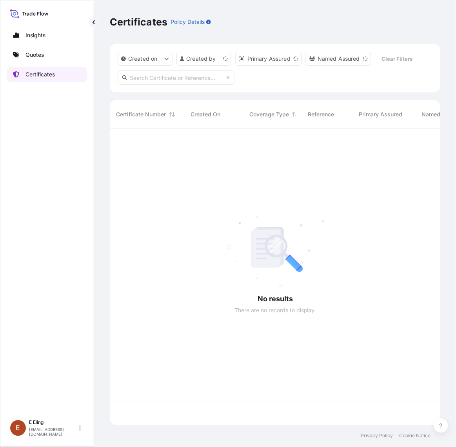
scroll to position [294, 323]
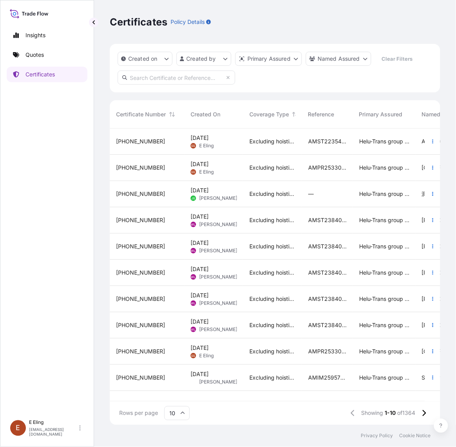
click at [80, 265] on div "Insights Quotes Certificates" at bounding box center [47, 218] width 81 height 396
click at [169, 163] on div "[PHONE_NUMBER]" at bounding box center [147, 168] width 74 height 26
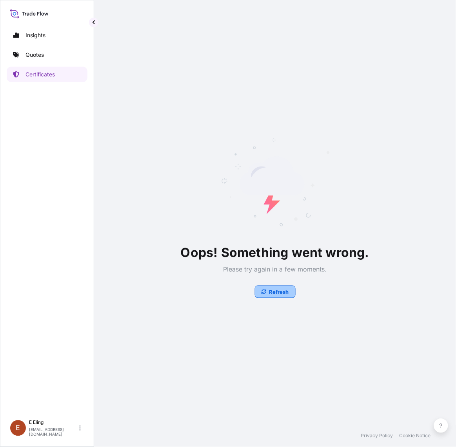
click at [271, 294] on p "Refresh" at bounding box center [279, 292] width 20 height 8
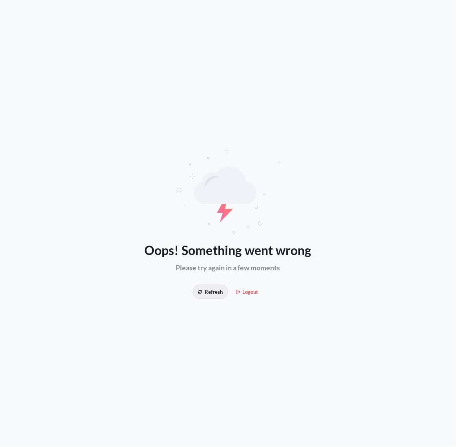
click at [214, 293] on span "Refresh" at bounding box center [210, 292] width 25 height 8
click at [207, 295] on span "Refresh" at bounding box center [210, 292] width 25 height 8
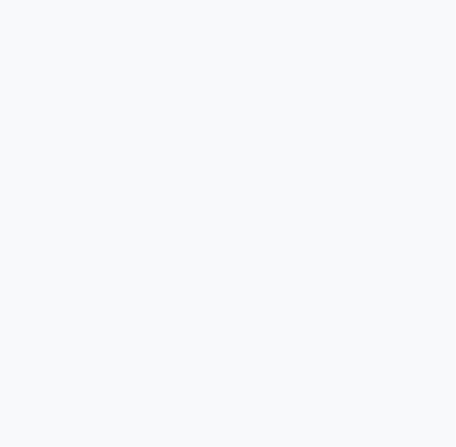
click at [206, 294] on div at bounding box center [228, 223] width 456 height 447
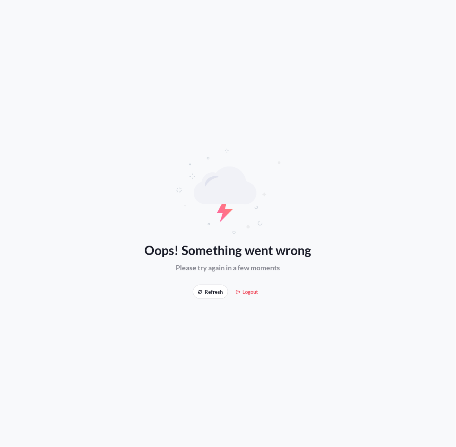
click at [206, 294] on span "Refresh" at bounding box center [210, 292] width 25 height 8
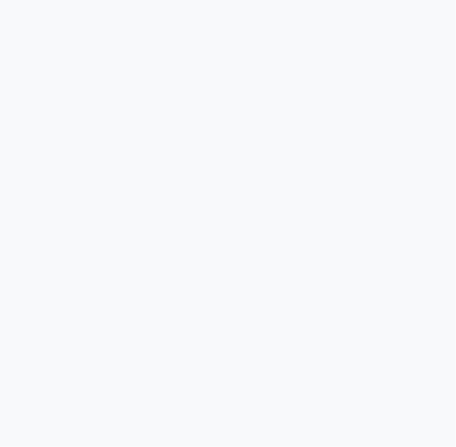
click at [206, 294] on div at bounding box center [228, 223] width 456 height 447
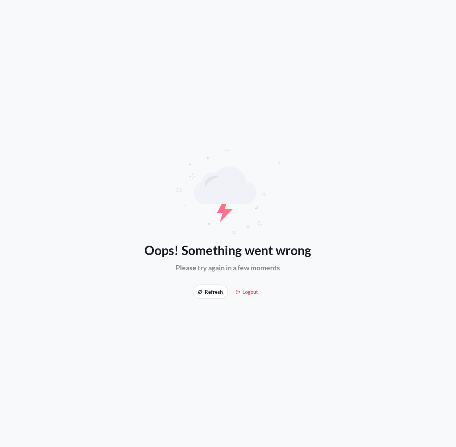
click at [206, 294] on div "Oops! Something went wrong Please try again in a few moments Refresh Logout" at bounding box center [228, 223] width 456 height 447
click at [206, 294] on span "Refresh" at bounding box center [210, 292] width 25 height 8
click at [205, 292] on span "Refresh" at bounding box center [210, 292] width 25 height 8
click at [204, 290] on span "Refresh" at bounding box center [210, 292] width 25 height 8
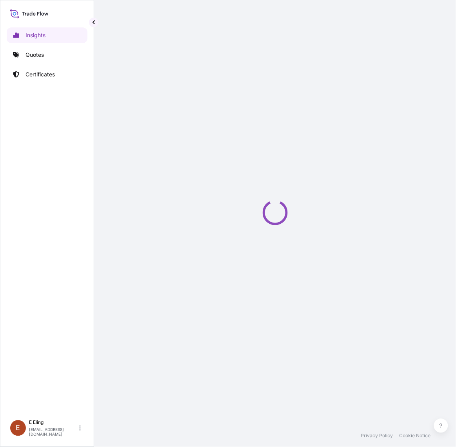
select select "2025"
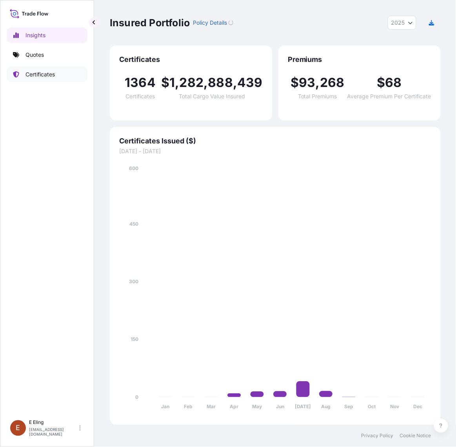
click at [67, 71] on link "Certificates" at bounding box center [47, 75] width 81 height 16
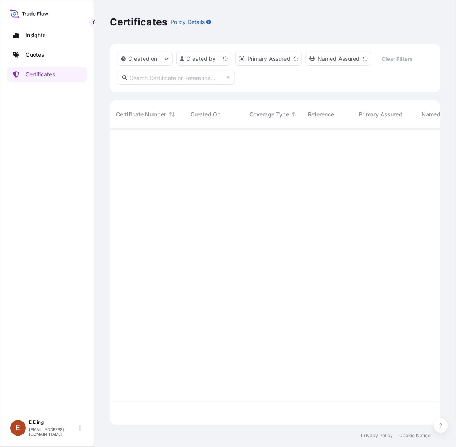
scroll to position [294, 323]
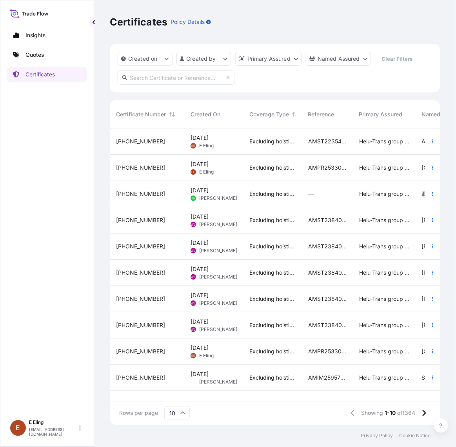
click at [273, 158] on div "Excluding hoisting" at bounding box center [272, 168] width 59 height 26
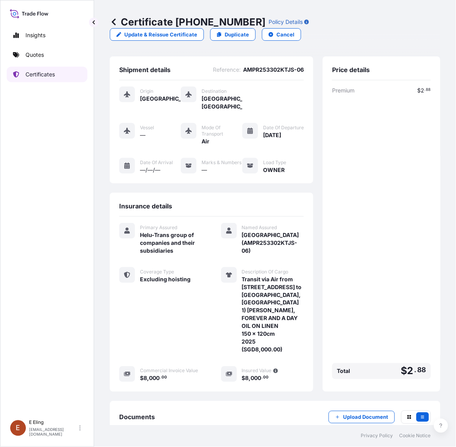
click at [45, 71] on p "Certificates" at bounding box center [39, 75] width 29 height 8
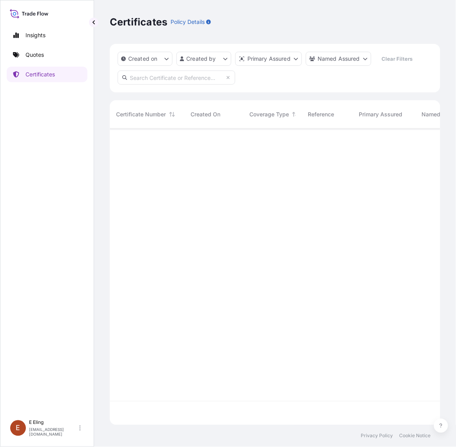
scroll to position [294, 323]
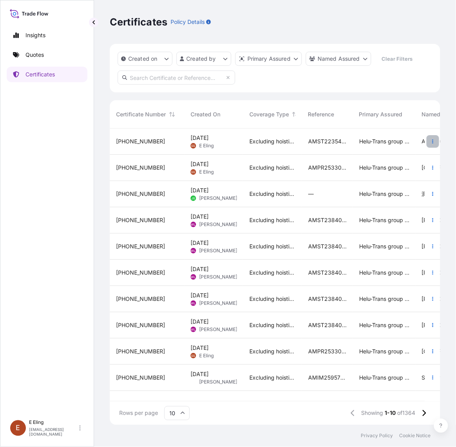
click at [432, 141] on icon "button" at bounding box center [432, 142] width 1 height 4
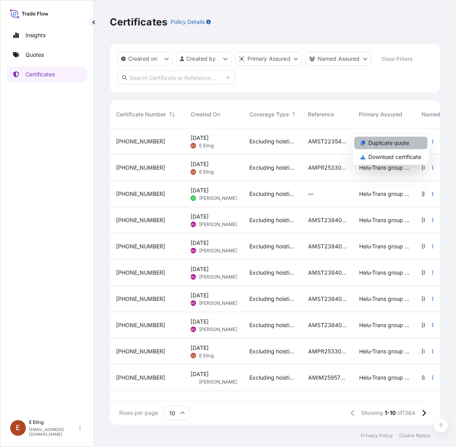
click at [412, 147] on link "Duplicate quote" at bounding box center [390, 143] width 73 height 13
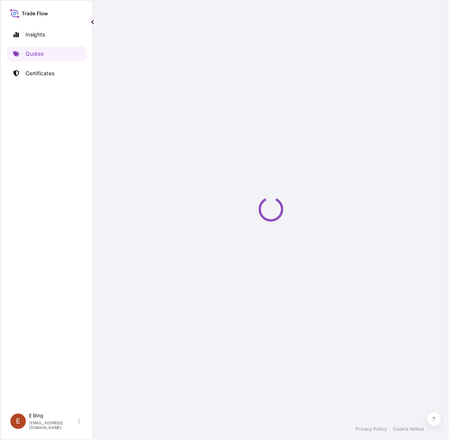
scroll to position [0, 14]
select select "STORAGE"
select select "Storage"
select select "[GEOGRAPHIC_DATA]"
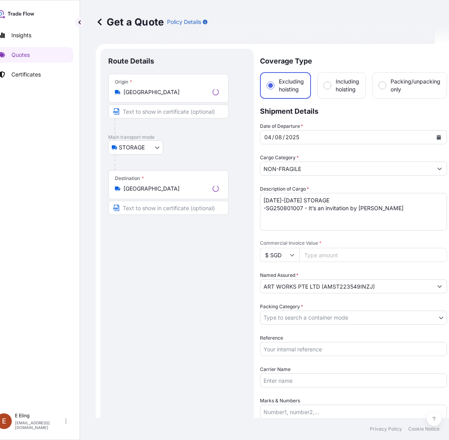
scroll to position [13, 0]
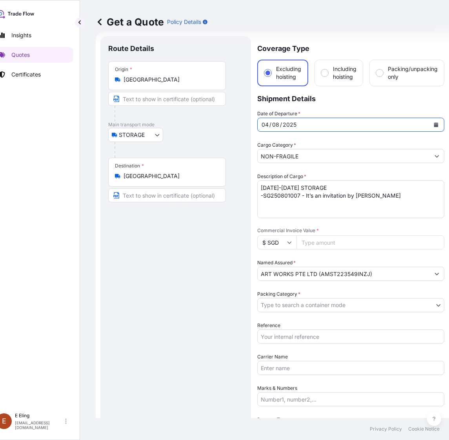
click at [434, 123] on icon "Calendar" at bounding box center [436, 124] width 5 height 5
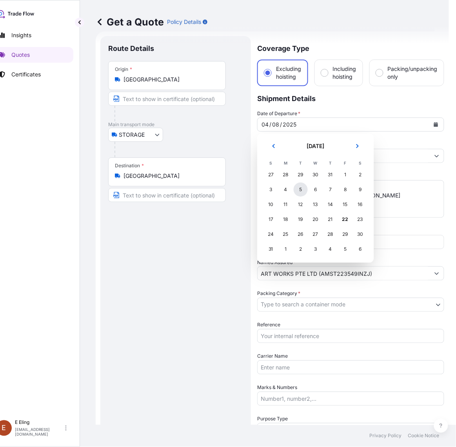
click at [304, 189] on div "5" at bounding box center [301, 190] width 14 height 14
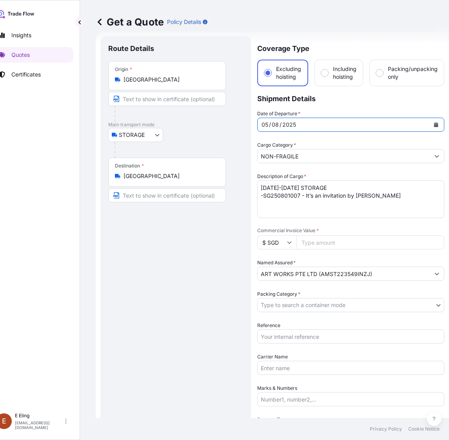
click at [265, 189] on textarea "[DATE]-[DATE] STORAGE -SG250801007 - It’s an invitation by [PERSON_NAME]" at bounding box center [350, 199] width 187 height 38
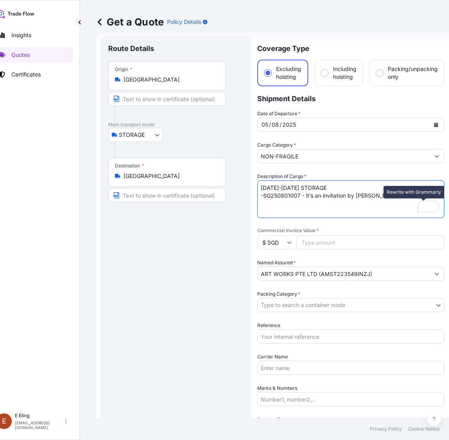
drag, startPoint x: 265, startPoint y: 197, endPoint x: 414, endPoint y: 200, distance: 149.8
click at [420, 200] on html "Insights Quotes Certificates [PERSON_NAME] [EMAIL_ADDRESS][DOMAIN_NAME] Get a Q…" at bounding box center [210, 220] width 449 height 440
paste textarea "21124022"
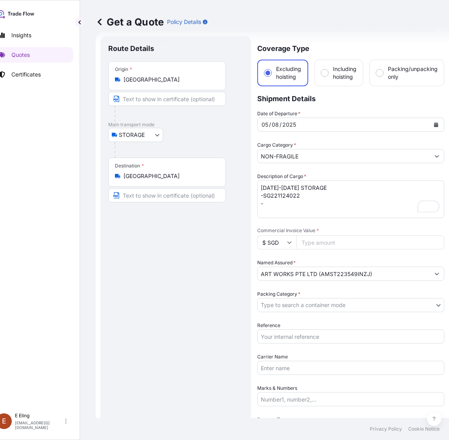
click at [291, 200] on textarea "[DATE]-[DATE] STORAGE -SG250801007 - It’s an invitation by [PERSON_NAME]" at bounding box center [350, 199] width 187 height 38
paste textarea "SG250121005"
click at [305, 194] on textarea "[DATE]-[DATE] STORAGE -SG250801007 - It’s an invitation by [PERSON_NAME]" at bounding box center [350, 199] width 187 height 38
click at [312, 198] on textarea "[DATE]-[DATE] STORAGE -SG250801007 - It’s an invitation by [PERSON_NAME]" at bounding box center [350, 199] width 187 height 38
paste textarea "Untitled"
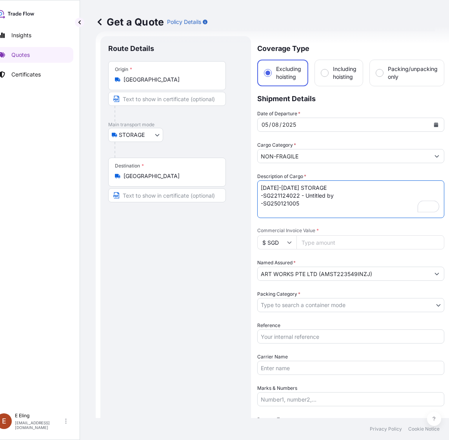
click at [342, 198] on textarea "[DATE]-[DATE] STORAGE -SG250801007 - It’s an invitation by [PERSON_NAME]" at bounding box center [350, 199] width 187 height 38
paste textarea "[PERSON_NAME]"
click at [341, 194] on textarea "[DATE]-[DATE] STORAGE -SG250801007 - It’s an invitation by [PERSON_NAME]" at bounding box center [350, 199] width 187 height 38
click at [391, 195] on textarea "[DATE]-[DATE] STORAGE -SG250801007 - It’s an invitation by [PERSON_NAME]" at bounding box center [350, 199] width 187 height 38
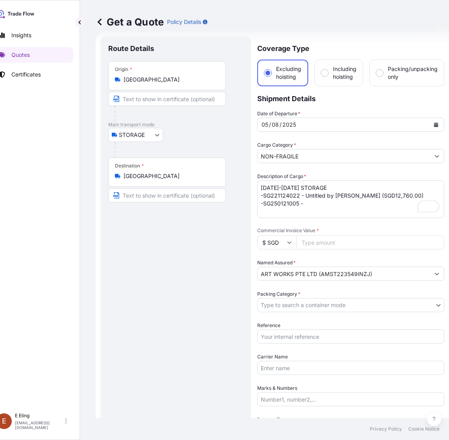
click at [322, 201] on textarea "[DATE]-[DATE] STORAGE -SG250801007 - It’s an invitation by [PERSON_NAME]" at bounding box center [350, 199] width 187 height 38
paste textarea "ARTWORK ENTITLED 'I THINK OF THEE, TWINE & BUD'"
click at [287, 211] on textarea "[DATE]-[DATE] STORAGE -SG250801007 - It’s an invitation by [PERSON_NAME]" at bounding box center [350, 199] width 187 height 38
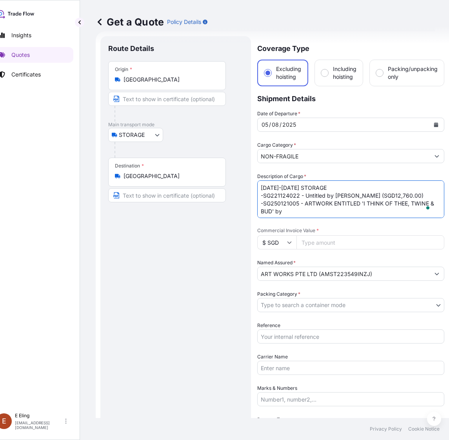
click at [298, 210] on textarea "[DATE]-[DATE] STORAGE -SG250801007 - It’s an invitation by [PERSON_NAME]" at bounding box center [350, 199] width 187 height 38
paste textarea "[PERSON_NAME]"
click at [291, 212] on textarea "[DATE]-[DATE] STORAGE -SG250801007 - It’s an invitation by [PERSON_NAME]" at bounding box center [350, 199] width 187 height 38
click at [336, 214] on textarea "[DATE]-[DATE] STORAGE -SG250801007 - It’s an invitation by [PERSON_NAME]" at bounding box center [350, 199] width 187 height 38
type textarea "[DATE]-[DATE] STORAGE -SG221124022 - Untitled by [PERSON_NAME] (SGD12,760.00) -…"
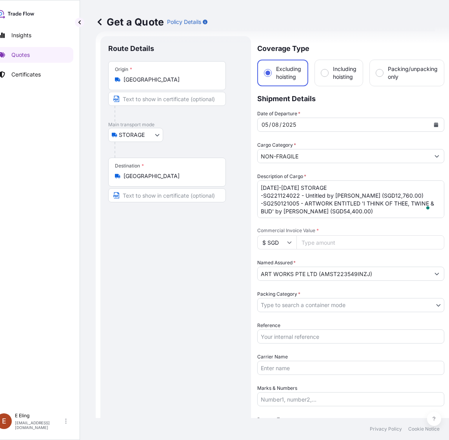
click at [314, 244] on input "Commercial Invoice Value *" at bounding box center [370, 242] width 148 height 14
paste input "67160.00"
type input "67160.00"
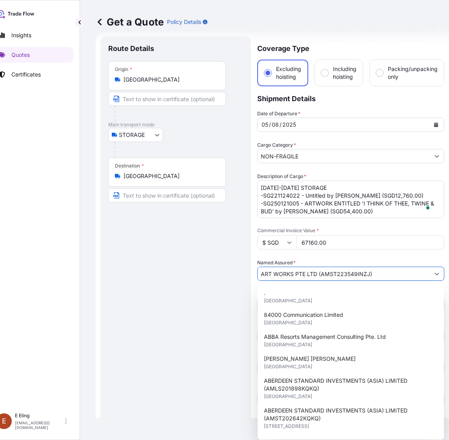
drag, startPoint x: 327, startPoint y: 273, endPoint x: 369, endPoint y: 272, distance: 41.2
click at [369, 272] on input "ART WORKS PTE LTD (AMST223549INZJ)" at bounding box center [344, 274] width 172 height 14
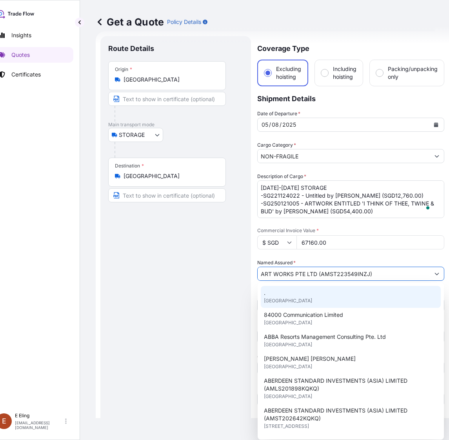
click at [214, 301] on div "Route Details Place of loading Road / [GEOGRAPHIC_DATA] / Inland Origin * [GEOG…" at bounding box center [175, 311] width 135 height 535
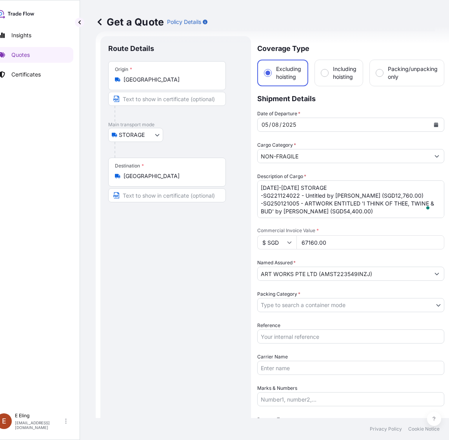
click at [298, 342] on input "Reference" at bounding box center [350, 336] width 187 height 14
paste input "AMST223549INZJ"
type input "AMST223549INZJ"
click at [290, 304] on body "15 options available. Insights Quotes Certificates [PERSON_NAME] [EMAIL_ADDRESS…" at bounding box center [210, 220] width 449 height 440
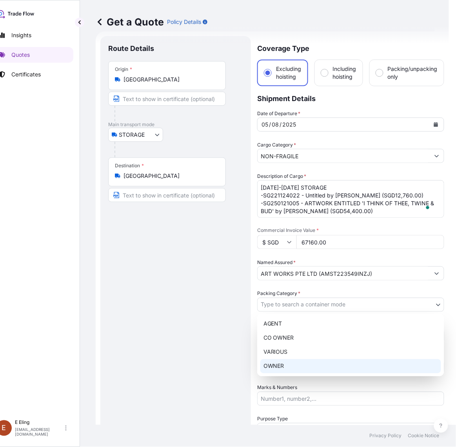
click at [283, 363] on div "AGENT CO OWNER VARIOUS OWNER" at bounding box center [350, 345] width 187 height 63
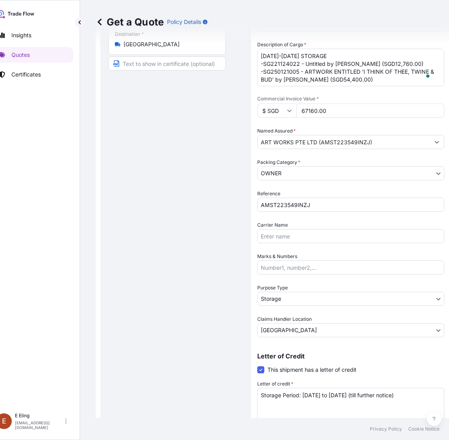
scroll to position [178, 0]
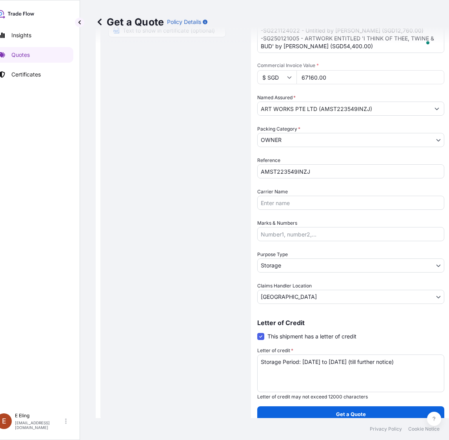
click at [320, 362] on textarea "Storage Period: [DATE] to [DATE] (till further notice)" at bounding box center [350, 373] width 187 height 38
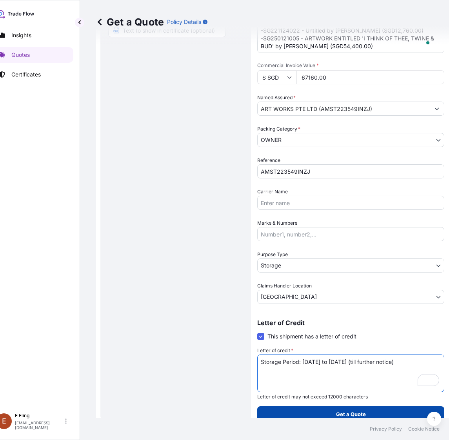
click at [302, 408] on button "Get a Quote" at bounding box center [350, 414] width 187 height 16
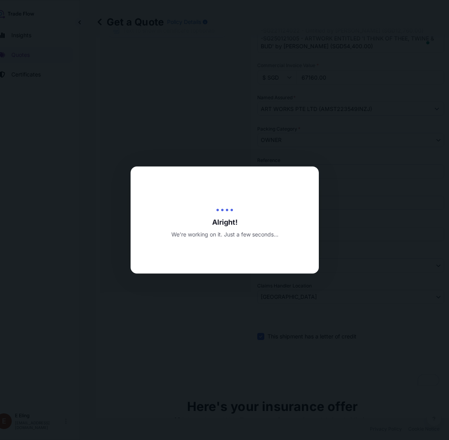
type input "[DATE]"
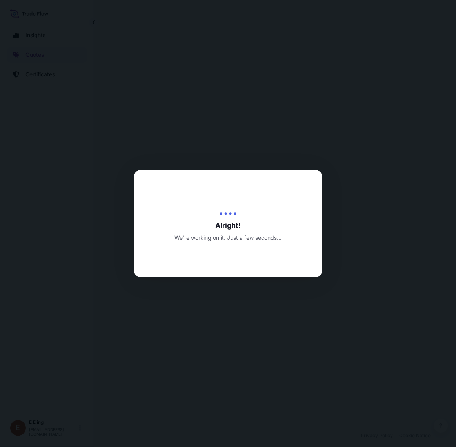
select select "STORAGE"
select select "Transit"
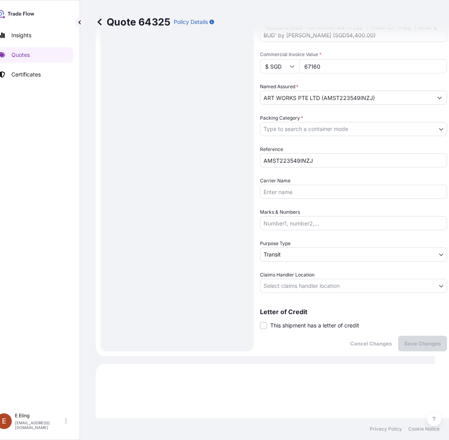
scroll to position [169, 0]
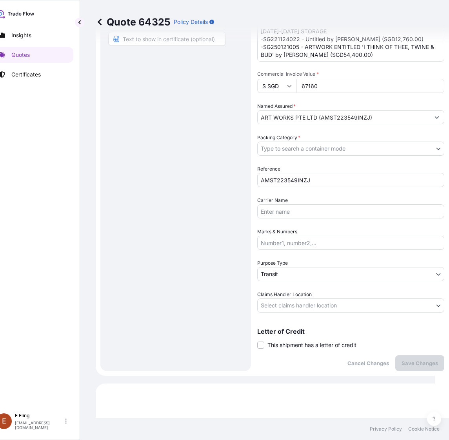
click at [310, 341] on span "This shipment has a letter of credit" at bounding box center [311, 345] width 89 height 8
click at [257, 341] on input "This shipment has a letter of credit" at bounding box center [257, 341] width 0 height 0
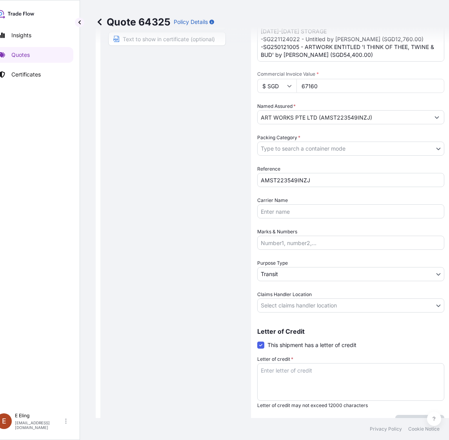
click at [310, 369] on textarea "Letter of credit *" at bounding box center [350, 382] width 187 height 38
drag, startPoint x: 294, startPoint y: 369, endPoint x: 226, endPoint y: 369, distance: 68.6
click at [226, 369] on form "Route Details Place of loading Road / Inland Road / Inland Origin * [GEOGRAPHIC…" at bounding box center [272, 155] width 353 height 560
paste textarea "Storage Period: [DATE] to [DATE] (till further notice)"
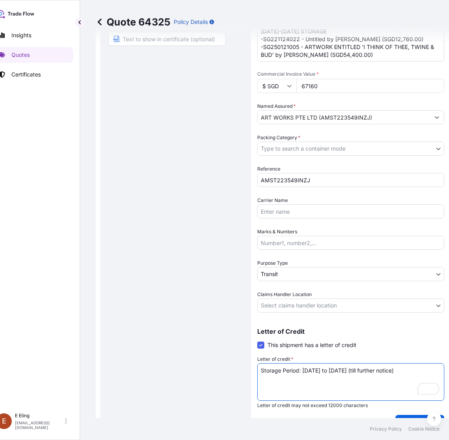
click at [308, 370] on textarea "Storage Period: [DATE] to [DATE] (till further notice)" at bounding box center [350, 382] width 187 height 38
type textarea "Storage Period: [DATE] to [DATE] (till further notice)"
click at [297, 297] on body "Insights Quotes Certificates [PERSON_NAME] [EMAIL_ADDRESS][DOMAIN_NAME] Quote 6…" at bounding box center [210, 220] width 449 height 440
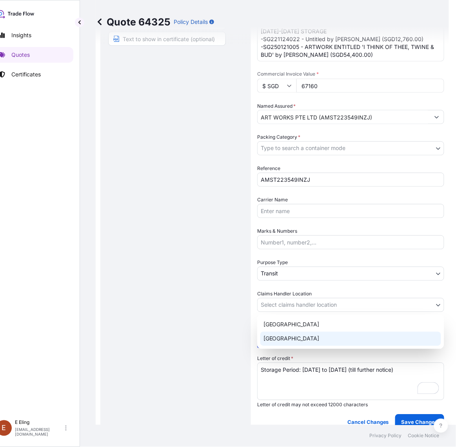
click at [287, 339] on div "[GEOGRAPHIC_DATA] [GEOGRAPHIC_DATA]" at bounding box center [350, 332] width 187 height 35
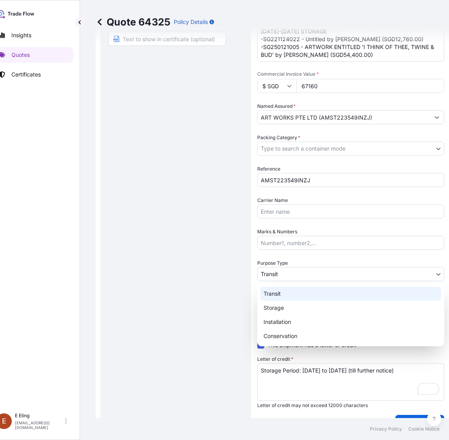
click at [292, 272] on body "Insights Quotes Certificates [PERSON_NAME] [EMAIL_ADDRESS][DOMAIN_NAME] Quote 6…" at bounding box center [207, 220] width 442 height 440
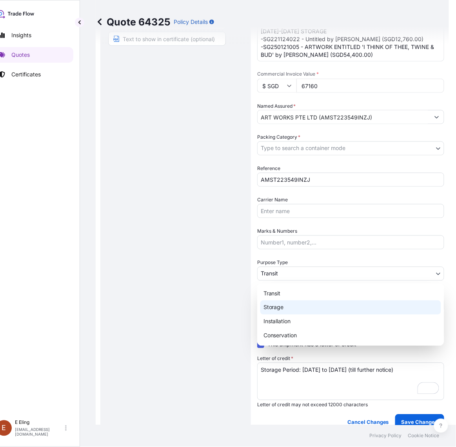
click at [280, 311] on div "Storage" at bounding box center [350, 308] width 181 height 14
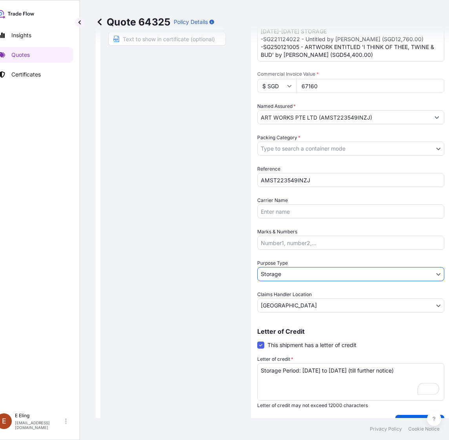
click at [286, 146] on body "Insights Quotes Certificates [PERSON_NAME] [EMAIL_ADDRESS][DOMAIN_NAME] Quote 6…" at bounding box center [210, 220] width 449 height 440
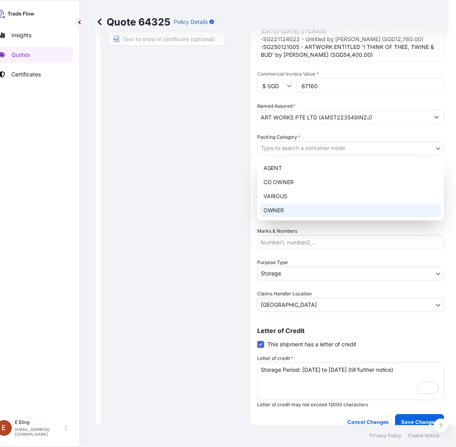
click at [285, 212] on div "OWNER" at bounding box center [350, 210] width 181 height 14
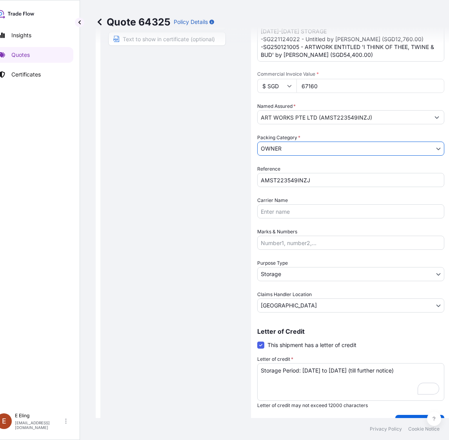
scroll to position [0, 0]
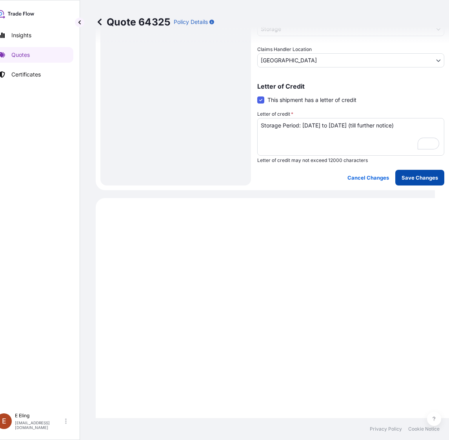
click at [422, 180] on p "Save Changes" at bounding box center [419, 178] width 36 height 8
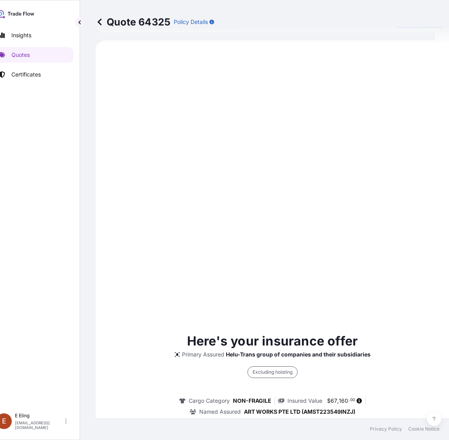
select select "STORAGE"
select select "Storage"
select select "[GEOGRAPHIC_DATA]"
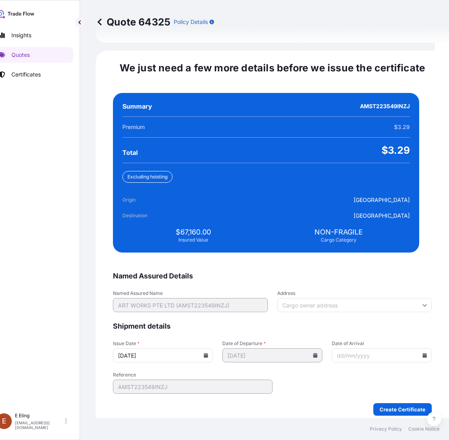
click at [209, 348] on div "[DATE]" at bounding box center [163, 355] width 100 height 14
click at [208, 353] on icon at bounding box center [206, 355] width 4 height 5
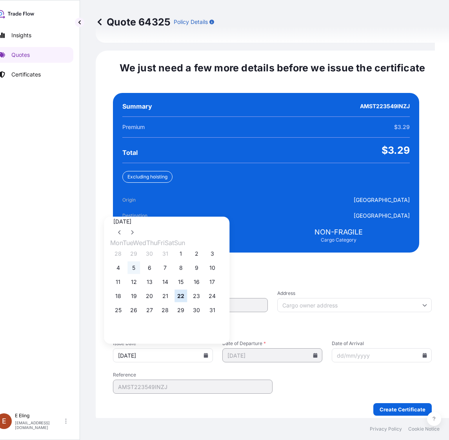
click at [136, 262] on button "5" at bounding box center [133, 268] width 13 height 13
type input "[DATE]"
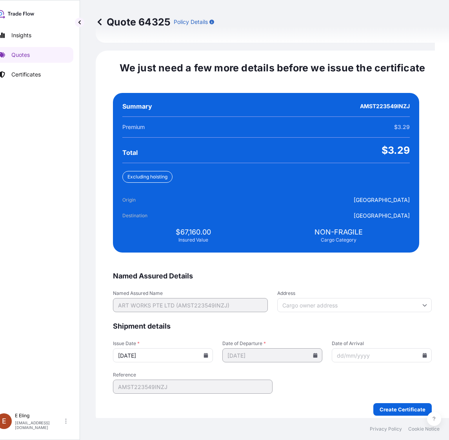
click at [423, 353] on icon at bounding box center [425, 355] width 4 height 5
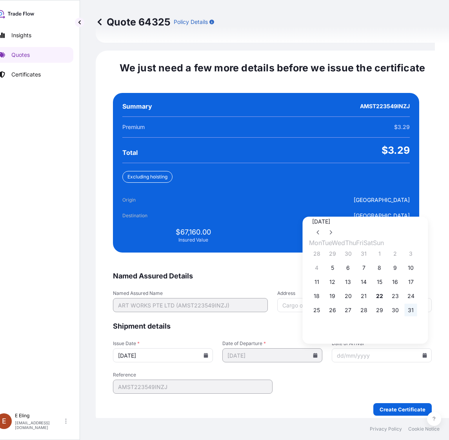
click at [417, 304] on button "31" at bounding box center [411, 310] width 13 height 13
type input "[DATE]"
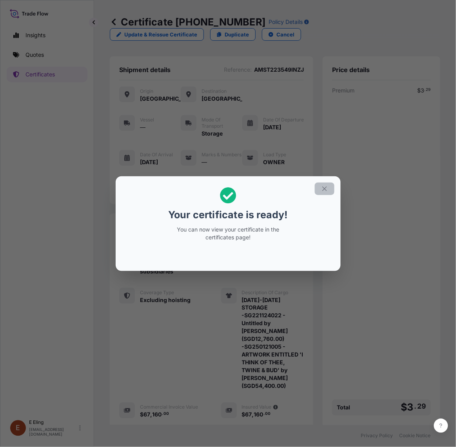
click at [318, 192] on button "button" at bounding box center [325, 189] width 20 height 13
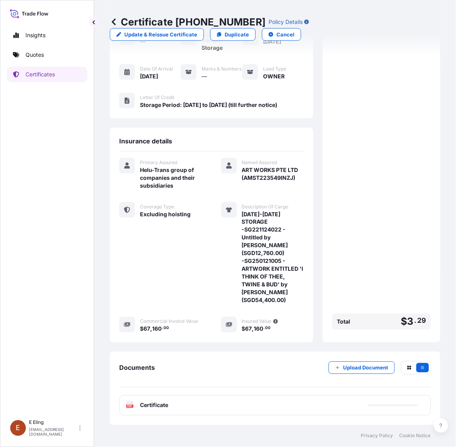
click at [255, 408] on div "PDF Certificate" at bounding box center [275, 406] width 312 height 20
click at [235, 406] on link "PDF Certificate [DATE]" at bounding box center [275, 406] width 312 height 20
click at [346, 366] on p "Upload Document" at bounding box center [365, 368] width 45 height 8
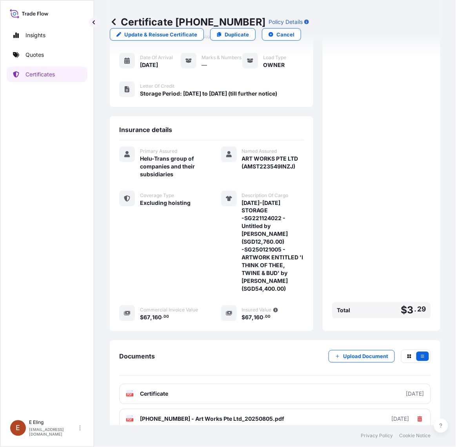
click at [267, 356] on div "Documents Upload Document PDF Certificate [DATE] PDF [PHONE_NUMBER] - Art Works…" at bounding box center [275, 390] width 331 height 98
